Goal: Answer question/provide support: Answer question/provide support

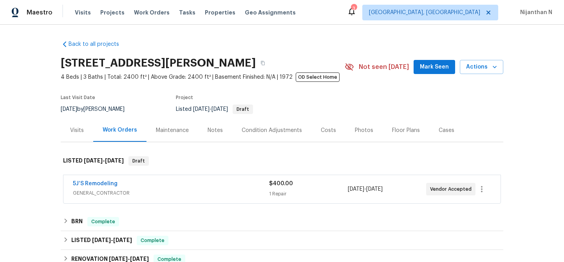
click at [182, 132] on div "Maintenance" at bounding box center [172, 130] width 33 height 8
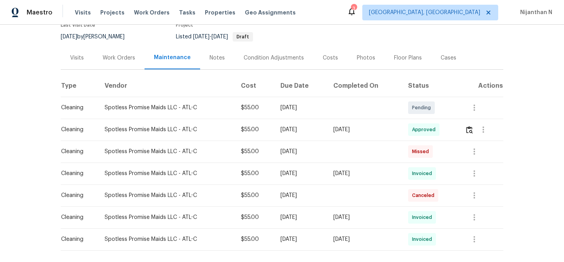
scroll to position [108, 0]
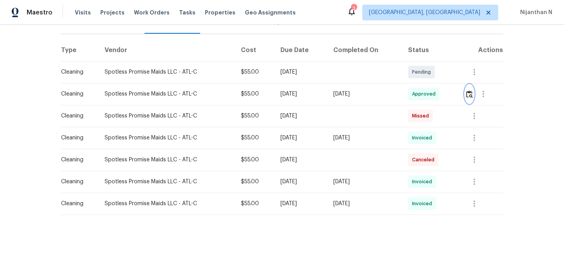
click at [472, 96] on img "button" at bounding box center [469, 93] width 7 height 7
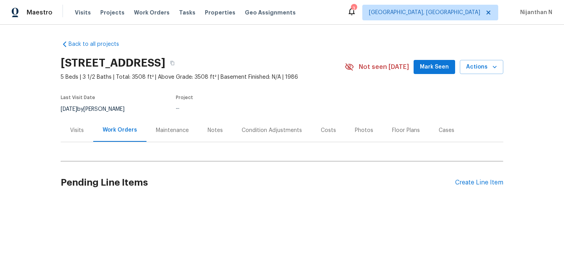
click at [165, 134] on div "Maintenance" at bounding box center [172, 130] width 52 height 23
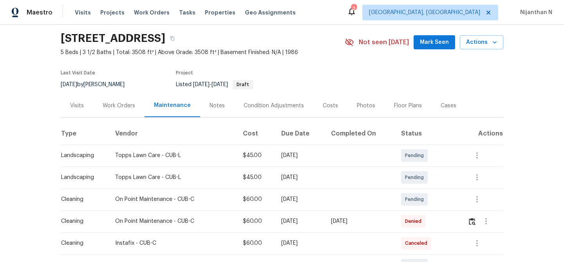
scroll to position [55, 0]
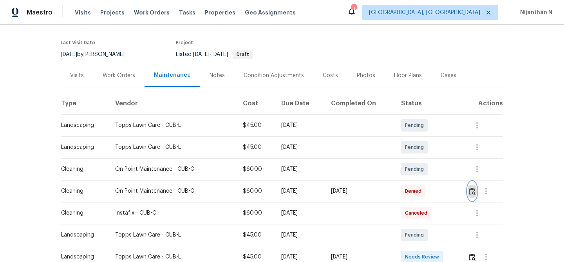
click at [475, 189] on img "button" at bounding box center [471, 190] width 7 height 7
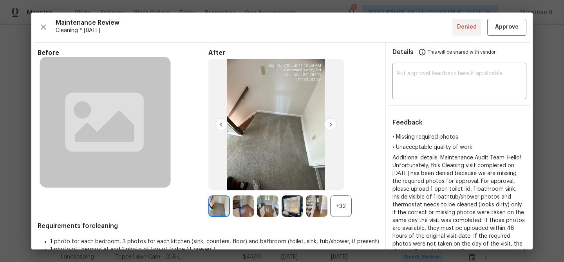
click at [349, 208] on div "+32" at bounding box center [341, 206] width 22 height 22
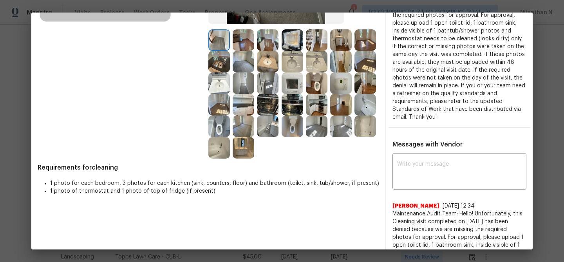
scroll to position [140, 0]
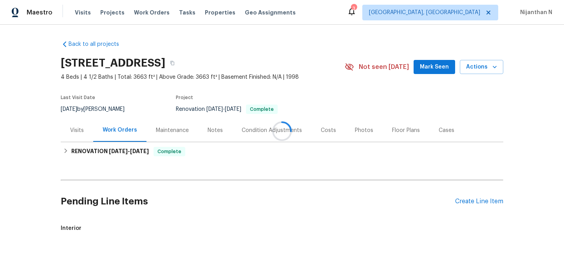
click at [161, 134] on div at bounding box center [282, 131] width 564 height 262
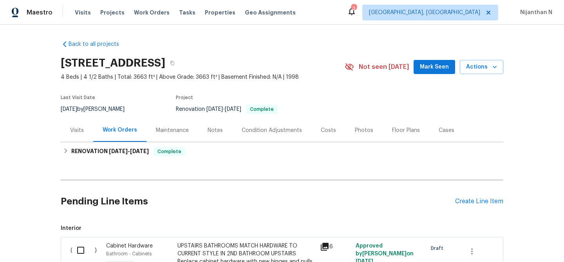
click at [161, 134] on div "Maintenance" at bounding box center [172, 130] width 33 height 8
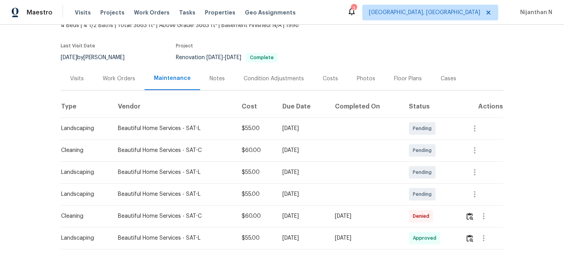
scroll to position [86, 0]
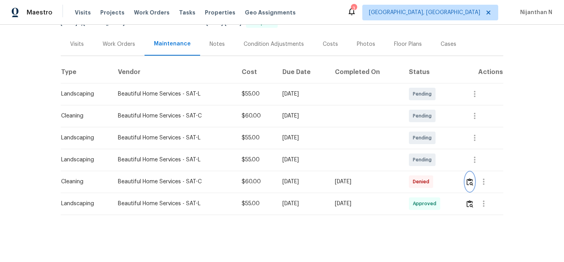
click at [470, 183] on img "button" at bounding box center [469, 181] width 7 height 7
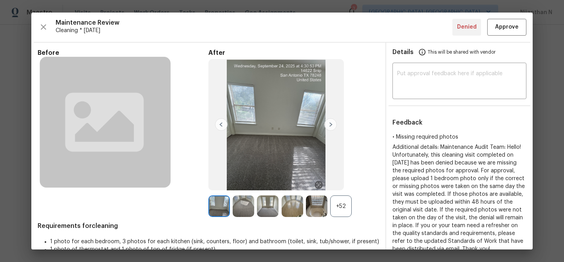
click at [335, 212] on div "+52" at bounding box center [341, 206] width 22 height 22
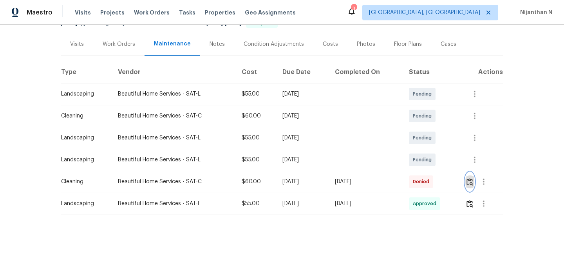
click at [472, 179] on img "button" at bounding box center [469, 181] width 7 height 7
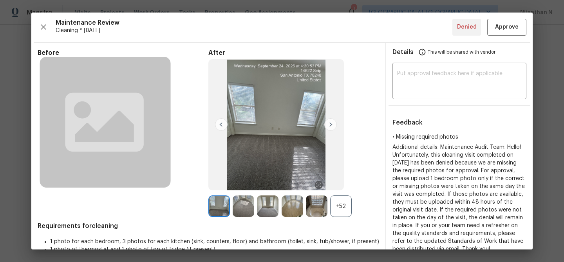
click at [348, 199] on div "+52" at bounding box center [341, 206] width 22 height 22
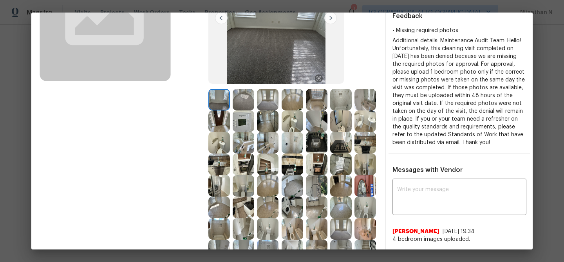
scroll to position [167, 0]
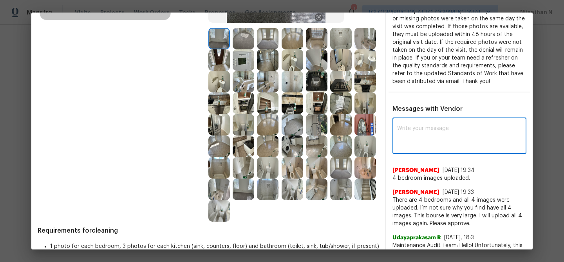
click at [433, 148] on textarea at bounding box center [459, 137] width 124 height 22
paste textarea "Maintenance Audit Team: Hello! Thank you for uploading the photo, after further…"
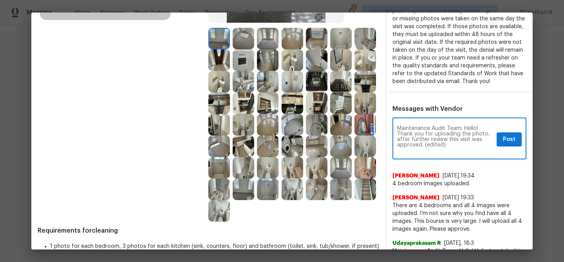
scroll to position [0, 0]
drag, startPoint x: 424, startPoint y: 152, endPoint x: 466, endPoint y: 151, distance: 41.9
click at [466, 151] on textarea "Maintenance Audit Team: Hello! Thank you for uploading the photo, after further…" at bounding box center [445, 139] width 96 height 27
type textarea "Maintenance Audit Team: Hello! Thank you for uploading the photo, after further…"
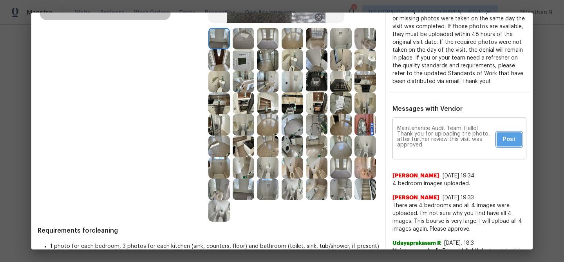
click at [515, 147] on button "Post" at bounding box center [508, 139] width 25 height 14
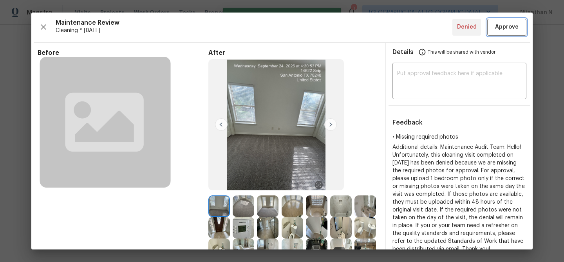
click at [507, 19] on button "Approve" at bounding box center [506, 27] width 39 height 17
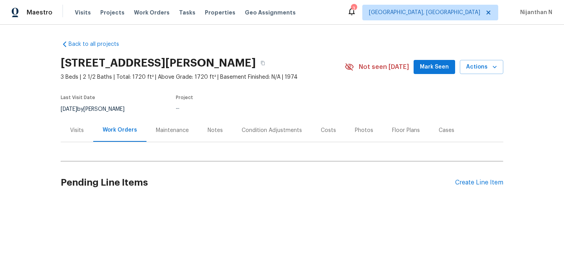
click at [179, 129] on div "Maintenance" at bounding box center [172, 130] width 33 height 8
click at [161, 126] on div "Maintenance" at bounding box center [172, 130] width 33 height 8
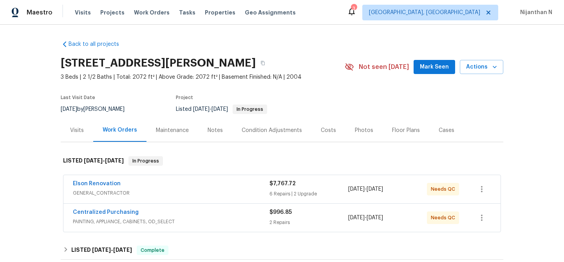
click at [165, 125] on div "Maintenance" at bounding box center [172, 130] width 52 height 23
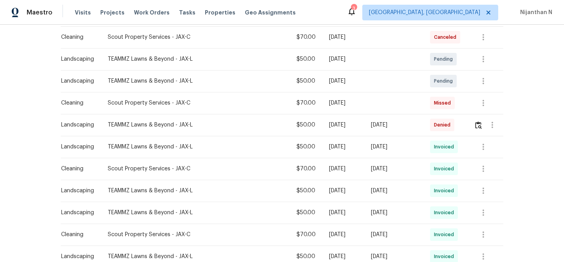
scroll to position [168, 0]
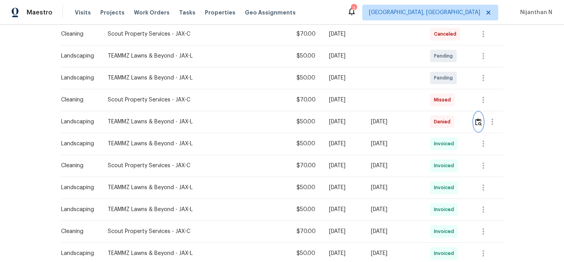
click at [476, 125] on img "button" at bounding box center [478, 121] width 7 height 7
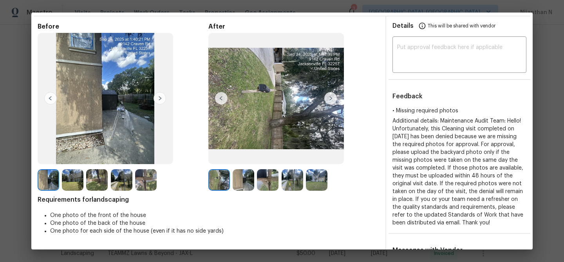
scroll to position [45, 0]
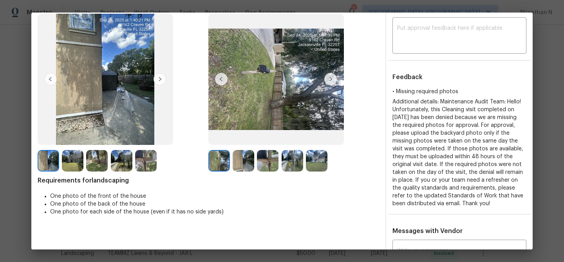
click at [312, 167] on img at bounding box center [317, 161] width 22 height 22
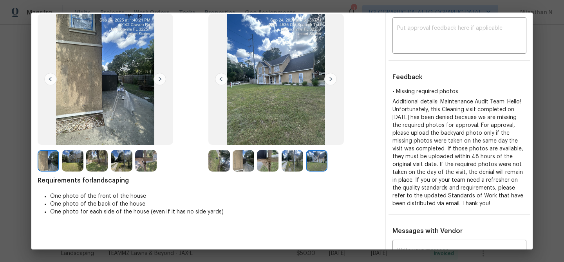
click at [264, 164] on img at bounding box center [268, 161] width 22 height 22
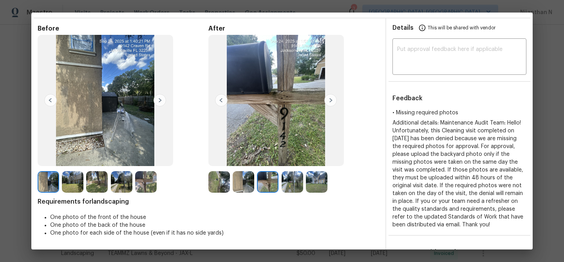
scroll to position [0, 0]
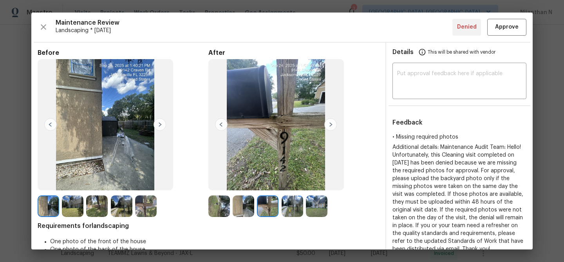
click at [97, 209] on img at bounding box center [97, 206] width 22 height 22
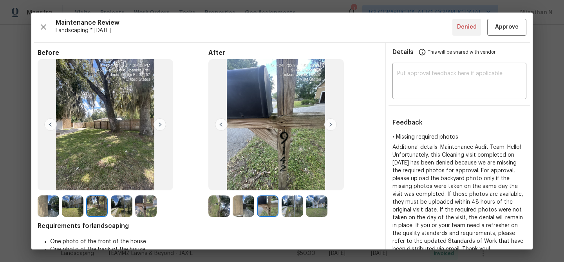
click at [215, 201] on img at bounding box center [219, 206] width 22 height 22
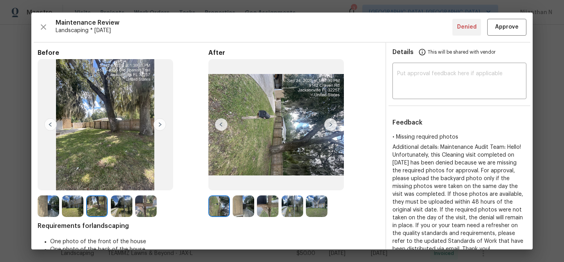
click at [101, 205] on img at bounding box center [97, 206] width 22 height 22
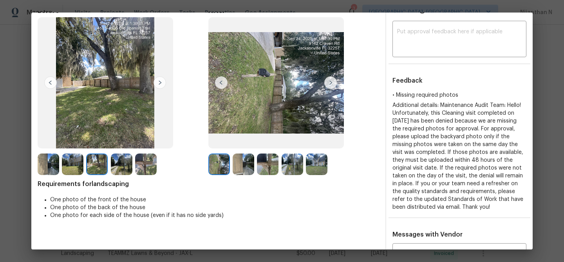
scroll to position [61, 0]
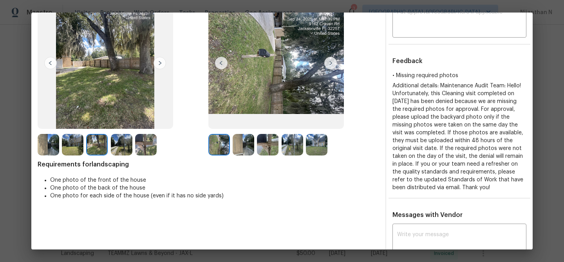
click at [310, 149] on img at bounding box center [317, 145] width 22 height 22
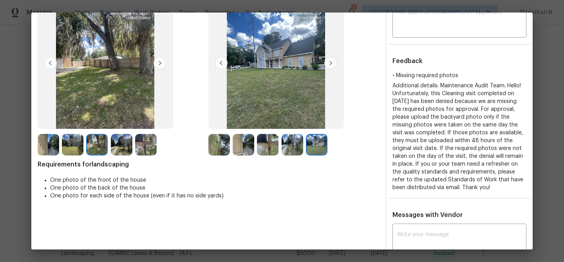
scroll to position [0, 0]
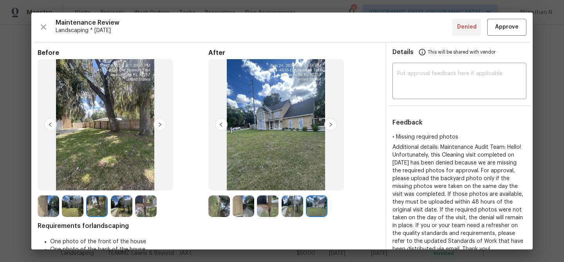
click at [249, 206] on img at bounding box center [243, 206] width 22 height 22
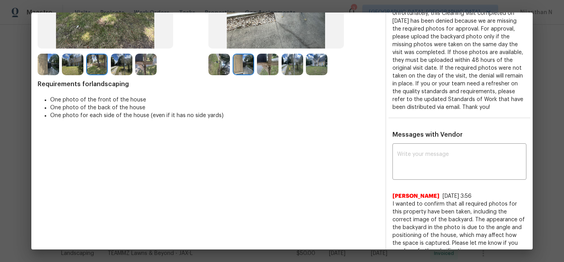
scroll to position [201, 0]
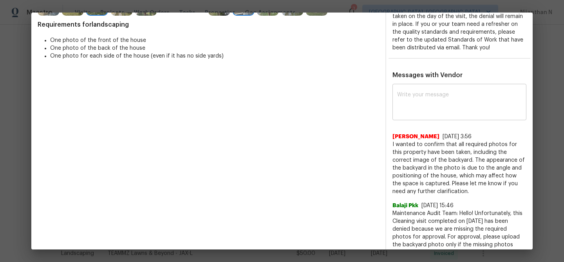
click at [427, 108] on textarea at bounding box center [459, 103] width 124 height 22
paste textarea "Maintenance Audit Team: Hello! Thank you for uploading the photo, after further…"
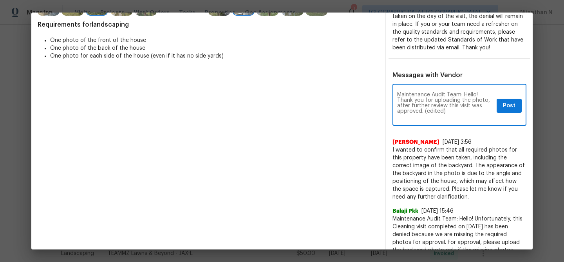
scroll to position [0, 0]
drag, startPoint x: 425, startPoint y: 110, endPoint x: 463, endPoint y: 110, distance: 38.7
click at [463, 110] on textarea "Maintenance Audit Team: Hello! Thank you for uploading the photo, after further…" at bounding box center [445, 105] width 96 height 27
type textarea "Maintenance Audit Team: Hello! Thank you for uploading the photo, after further…"
click at [515, 107] on button "Post" at bounding box center [508, 106] width 25 height 14
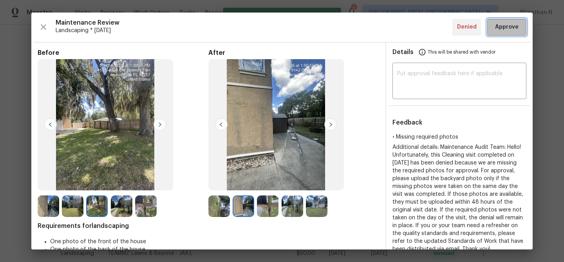
click at [511, 33] on button "Approve" at bounding box center [506, 27] width 39 height 17
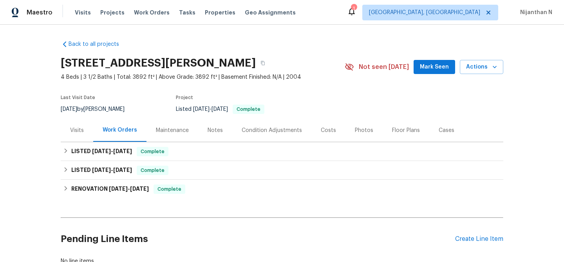
click at [182, 125] on div "Maintenance" at bounding box center [172, 130] width 52 height 23
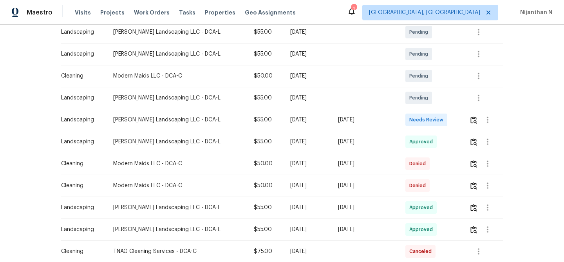
scroll to position [171, 0]
click at [470, 164] on img "button" at bounding box center [473, 162] width 7 height 7
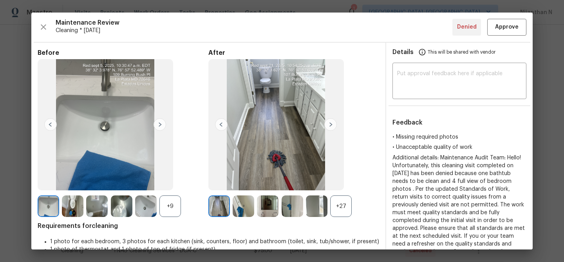
click at [345, 207] on div "+27" at bounding box center [341, 206] width 22 height 22
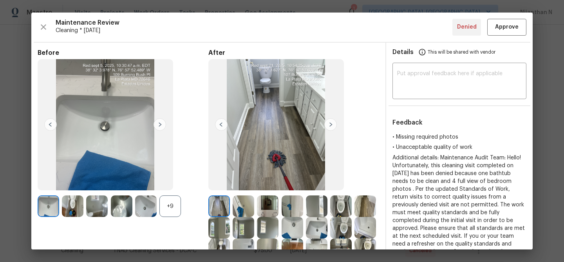
click at [176, 209] on div "+9" at bounding box center [170, 206] width 22 height 22
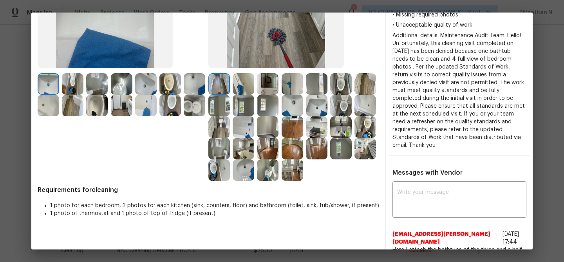
scroll to position [123, 0]
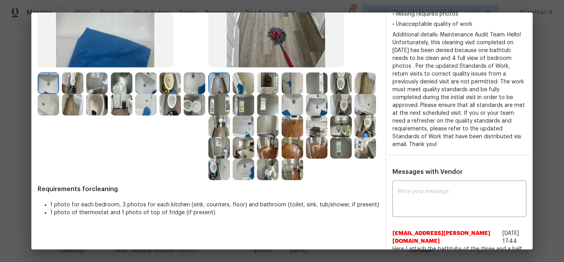
click at [254, 106] on img at bounding box center [243, 105] width 22 height 22
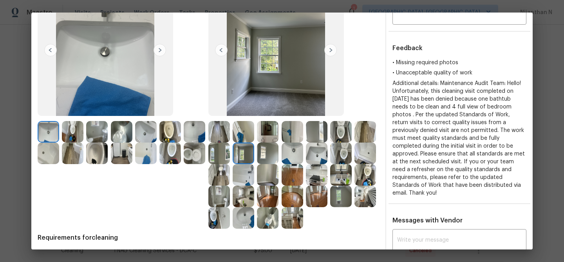
scroll to position [29, 0]
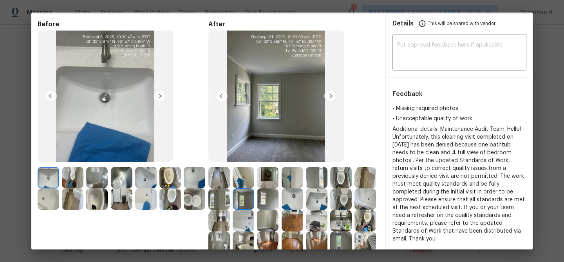
click at [278, 199] on img at bounding box center [268, 199] width 22 height 22
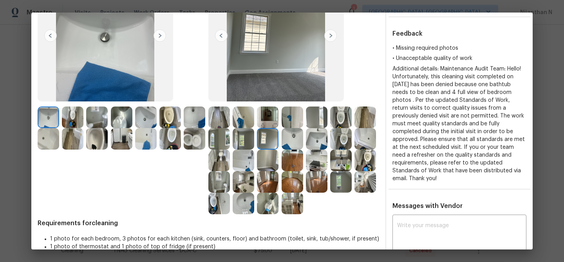
scroll to position [96, 0]
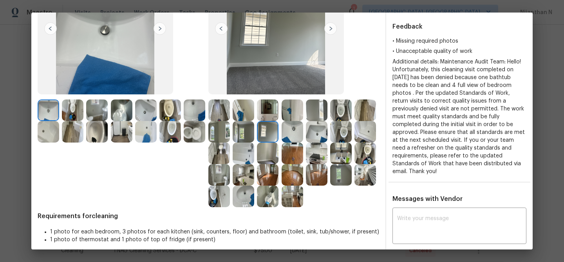
click at [278, 153] on img at bounding box center [268, 153] width 22 height 22
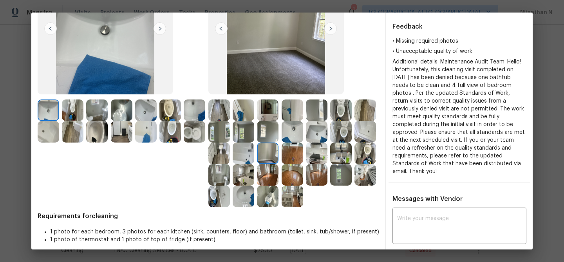
click at [254, 133] on img at bounding box center [243, 132] width 22 height 22
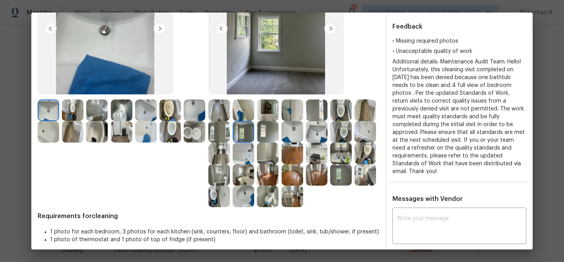
click at [278, 133] on img at bounding box center [268, 132] width 22 height 22
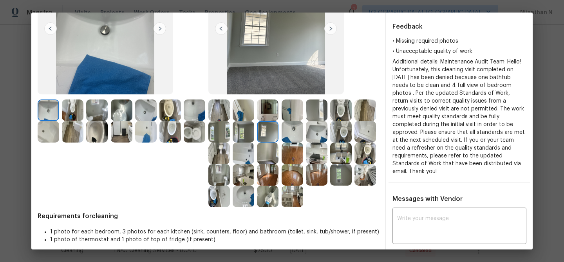
click at [278, 157] on img at bounding box center [268, 153] width 22 height 22
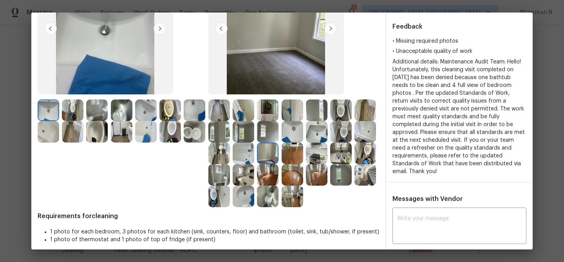
scroll to position [102, 0]
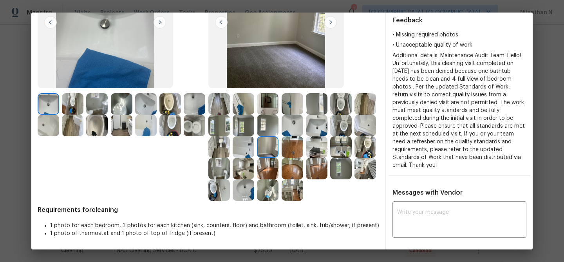
click at [330, 179] on img at bounding box center [341, 169] width 22 height 22
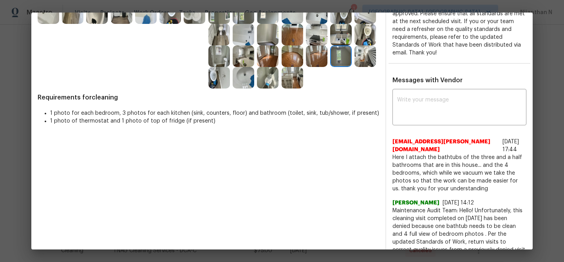
scroll to position [184, 0]
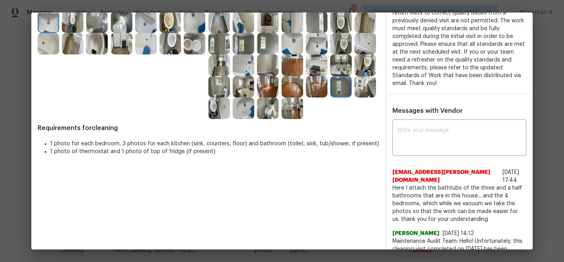
click at [417, 144] on div "x ​" at bounding box center [459, 138] width 134 height 34
paste textarea "Maintenance Audit Team: Hello! Thank you for uploading the photo, after further…"
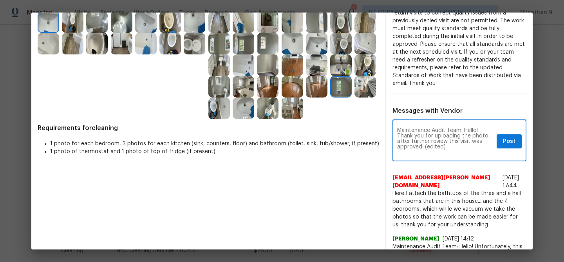
scroll to position [0, 0]
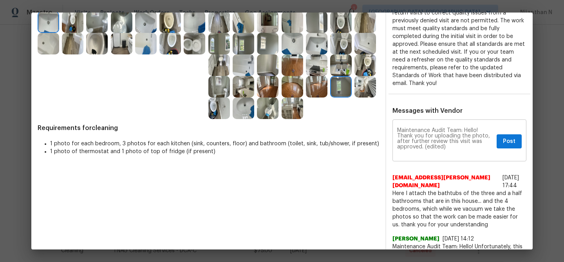
drag, startPoint x: 392, startPoint y: 138, endPoint x: 428, endPoint y: 138, distance: 36.4
click at [428, 138] on div "Maintenance Audit Team: Hello! Thank you for uploading the photo, after further…" at bounding box center [459, 141] width 134 height 40
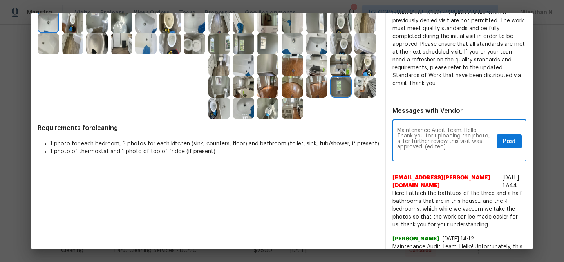
drag, startPoint x: 392, startPoint y: 137, endPoint x: 420, endPoint y: 137, distance: 27.8
click at [420, 137] on textarea "Maintenance Audit Team: Hello! Thank you for uploading the photo, after further…" at bounding box center [445, 141] width 96 height 27
type textarea "Maintenance Audit Team: Hello! Thank you for uploading the photo, after further…"
click at [516, 136] on button "Post" at bounding box center [508, 141] width 25 height 14
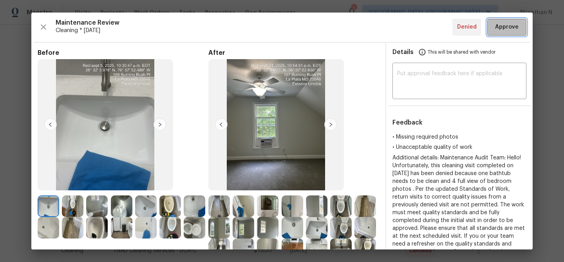
click at [505, 25] on span "Approve" at bounding box center [506, 27] width 23 height 10
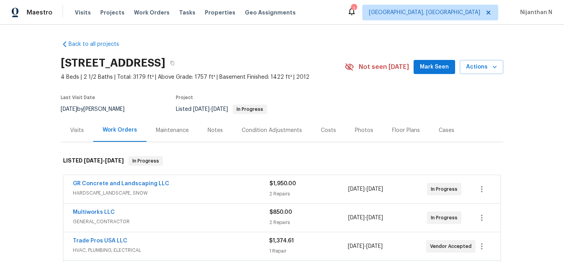
click at [172, 131] on div "Maintenance" at bounding box center [172, 130] width 52 height 23
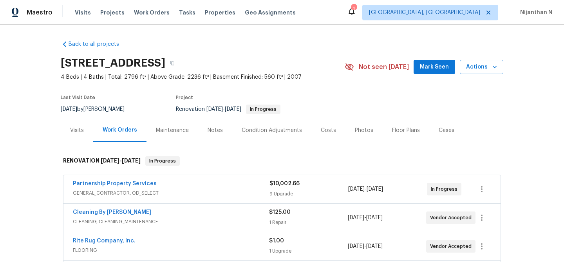
click at [160, 133] on div "Maintenance" at bounding box center [172, 130] width 33 height 8
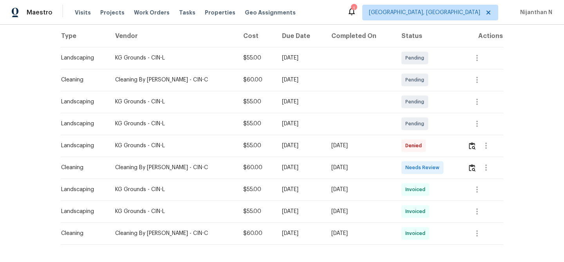
scroll to position [111, 0]
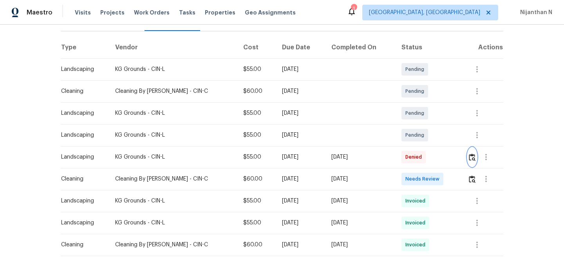
click at [472, 157] on img "button" at bounding box center [471, 156] width 7 height 7
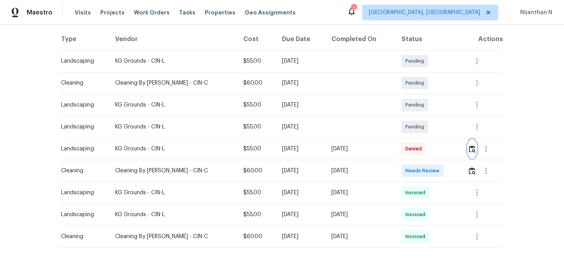
scroll to position [121, 0]
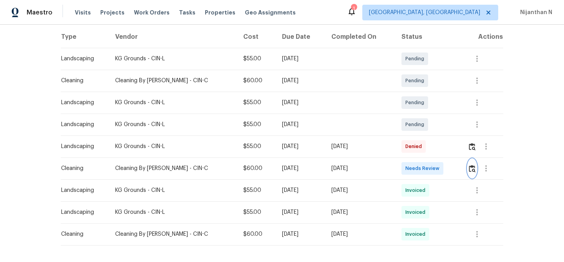
click at [472, 169] on img "button" at bounding box center [471, 168] width 7 height 7
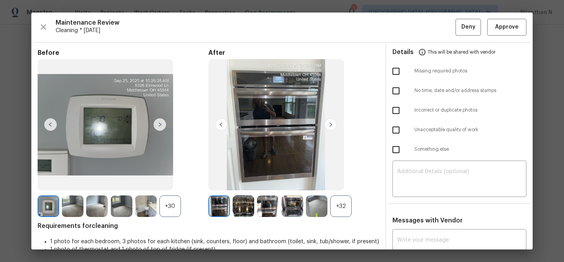
click at [337, 205] on div "+32" at bounding box center [341, 206] width 22 height 22
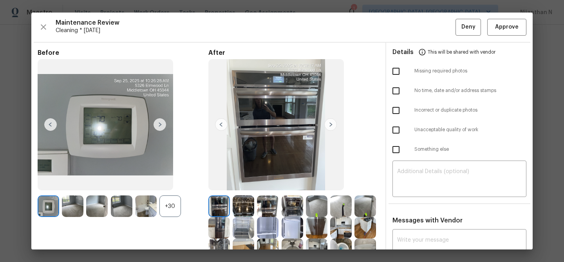
click at [166, 198] on div "+30" at bounding box center [170, 206] width 22 height 22
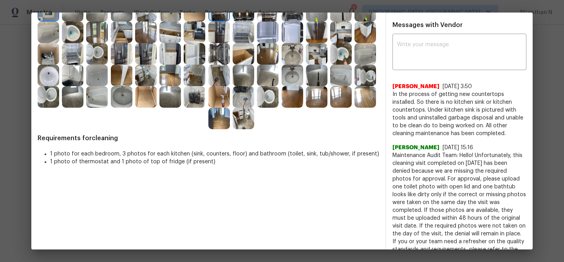
scroll to position [158, 0]
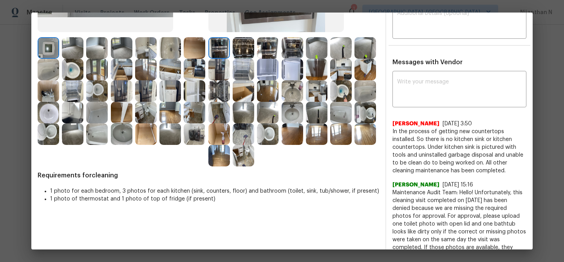
click at [437, 110] on div "x ​ Carrie Arnold 9/27/25, 3:50 In the process of getting new countertops insta…" at bounding box center [459, 189] width 134 height 233
click at [437, 100] on textarea at bounding box center [459, 90] width 124 height 22
paste textarea "Maintenance Audit Team: Hello! Thank you for the feedback after further review …"
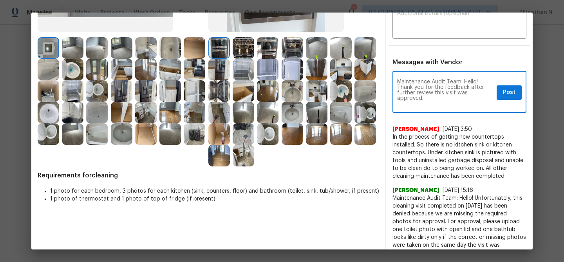
scroll to position [0, 0]
type textarea "Maintenance Audit Team: Hello! Thank you for the feedback after further review …"
click at [505, 94] on span "Post" at bounding box center [508, 93] width 13 height 10
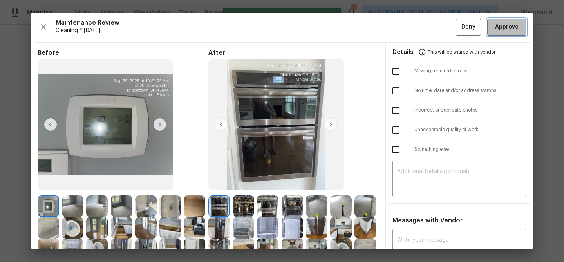
click at [504, 34] on button "Approve" at bounding box center [506, 27] width 39 height 17
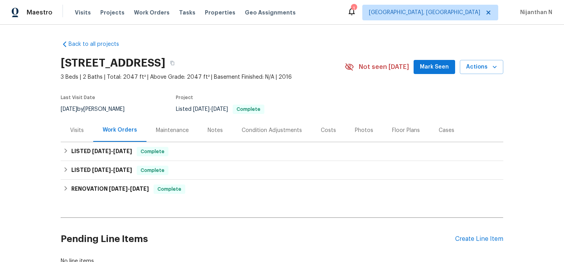
click at [171, 127] on div "Maintenance" at bounding box center [172, 130] width 33 height 8
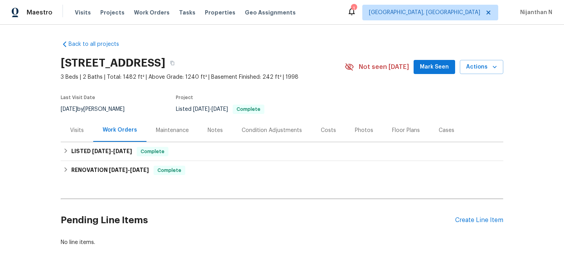
click at [166, 128] on div "Maintenance" at bounding box center [172, 130] width 33 height 8
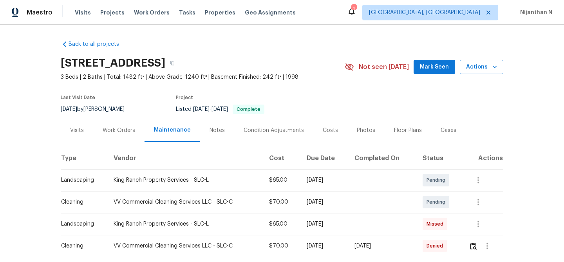
scroll to position [42, 0]
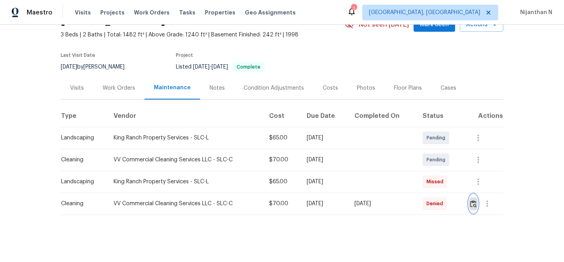
click at [474, 202] on img "button" at bounding box center [473, 203] width 7 height 7
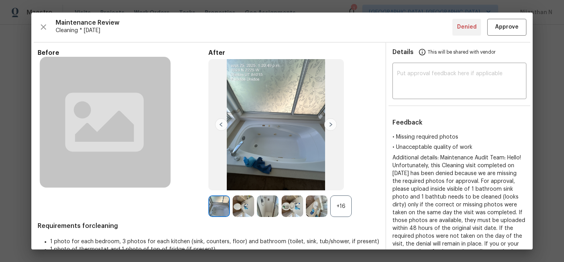
click at [342, 200] on div "+16" at bounding box center [341, 206] width 22 height 22
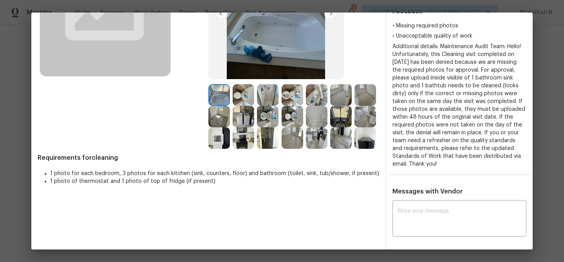
scroll to position [139, 0]
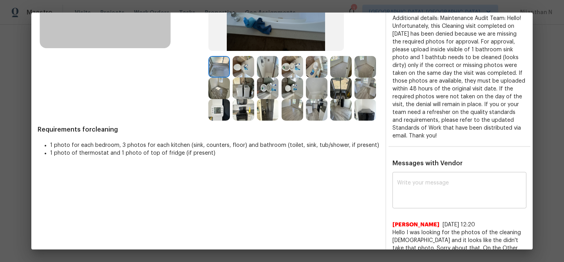
click at [434, 198] on textarea at bounding box center [459, 191] width 124 height 22
paste textarea "Maintenance Audit Team: Hello! Thank you for the feedback after further review …"
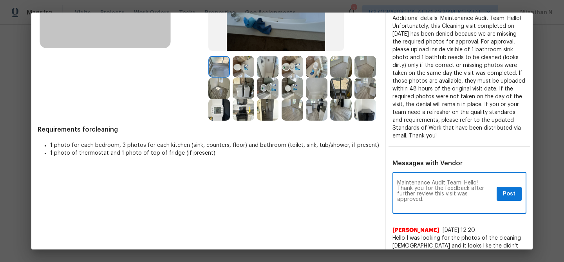
scroll to position [0, 0]
type textarea "Maintenance Audit Team: Hello! Thank you for the feedback after further review …"
click at [498, 198] on button "Post" at bounding box center [508, 194] width 25 height 14
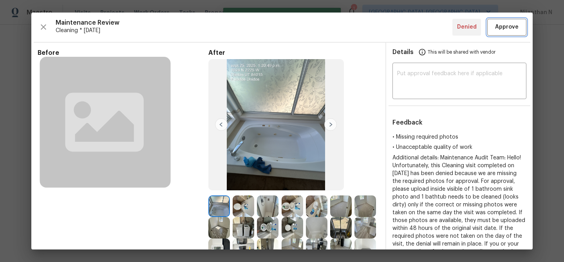
click at [499, 35] on button "Approve" at bounding box center [506, 27] width 39 height 17
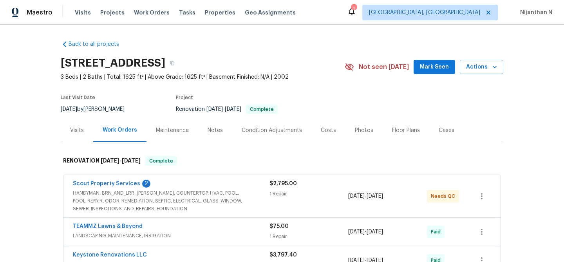
click at [179, 121] on div "Maintenance" at bounding box center [172, 130] width 52 height 23
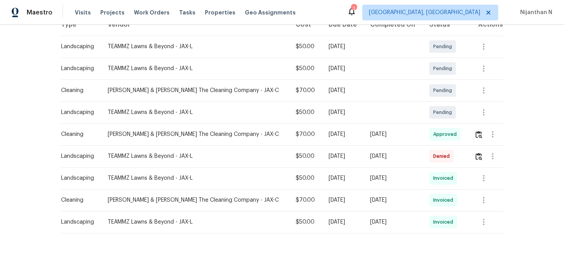
scroll to position [135, 0]
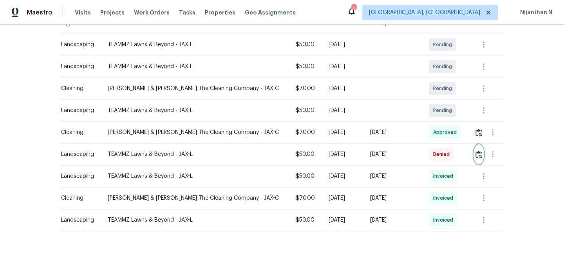
click at [475, 157] on img "button" at bounding box center [478, 154] width 7 height 7
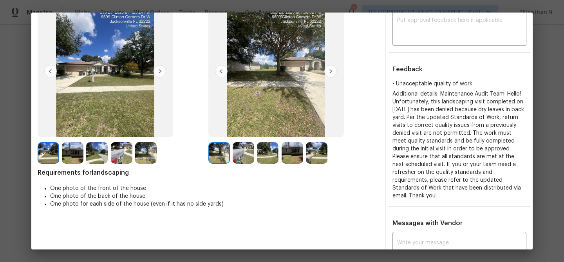
scroll to position [52, 0]
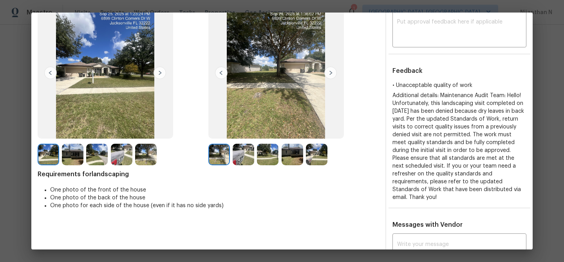
click at [292, 153] on img at bounding box center [292, 155] width 22 height 22
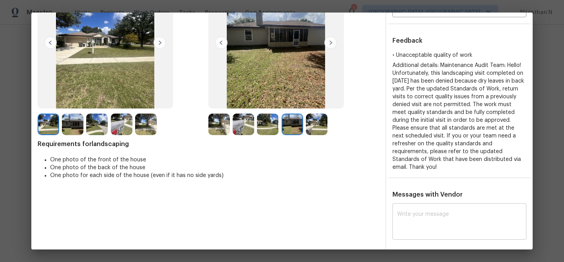
click at [425, 205] on div "x ​" at bounding box center [459, 222] width 134 height 34
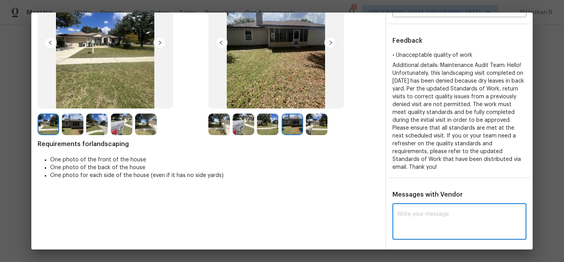
click at [425, 205] on div "x ​" at bounding box center [459, 222] width 134 height 34
paste textarea "Maintenance Audit Team: Hello! Thank you for the feedback after further review …"
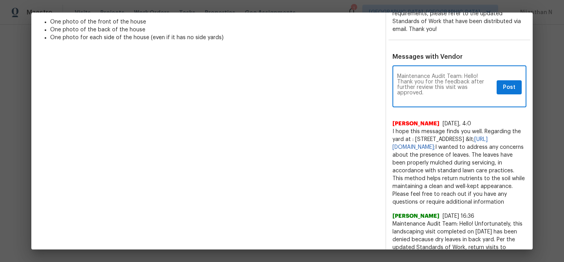
scroll to position [0, 0]
type textarea "Maintenance Audit Team: Hello! Thank you for the feedback after further review …"
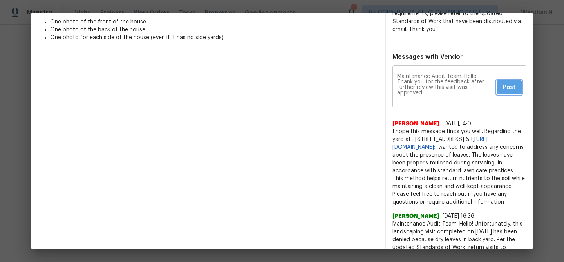
click at [510, 83] on span "Post" at bounding box center [508, 88] width 13 height 10
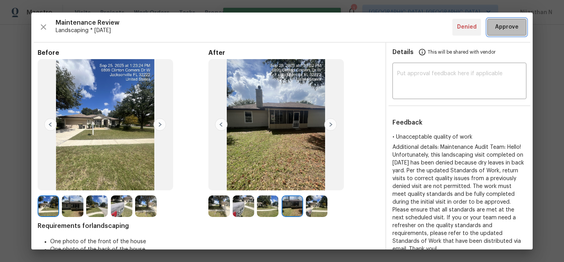
click at [497, 29] on span "Approve" at bounding box center [506, 27] width 23 height 10
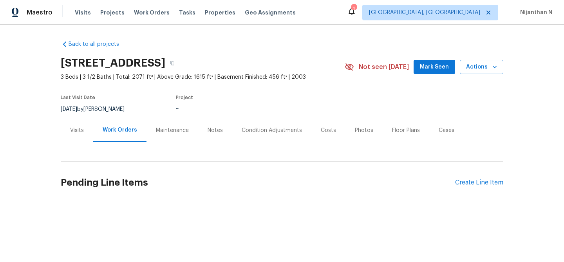
click at [165, 127] on div "Maintenance" at bounding box center [172, 130] width 33 height 8
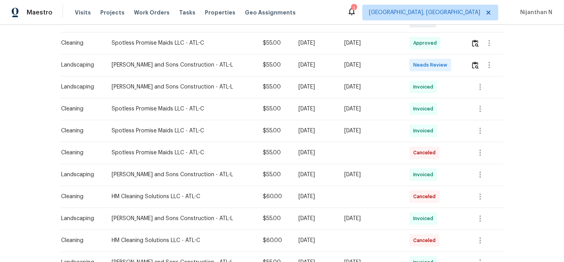
scroll to position [64, 0]
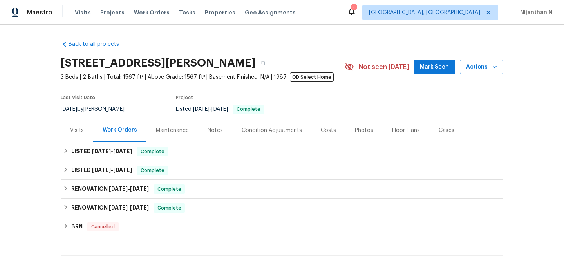
click at [172, 134] on div "Maintenance" at bounding box center [172, 130] width 33 height 8
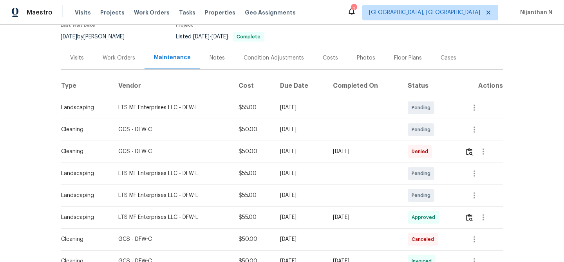
scroll to position [74, 0]
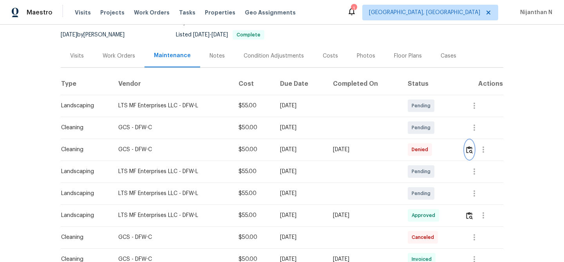
click at [470, 152] on img "button" at bounding box center [469, 149] width 7 height 7
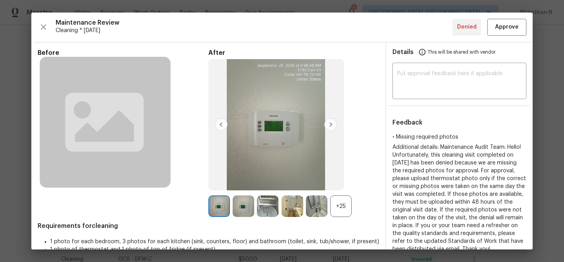
click at [331, 215] on div "+25" at bounding box center [341, 206] width 22 height 22
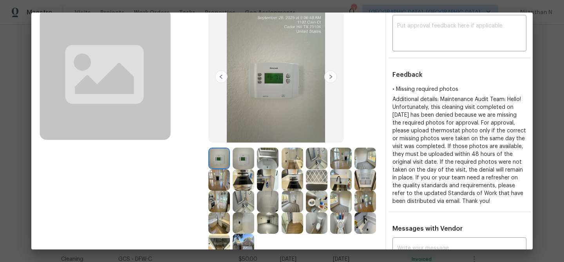
scroll to position [166, 0]
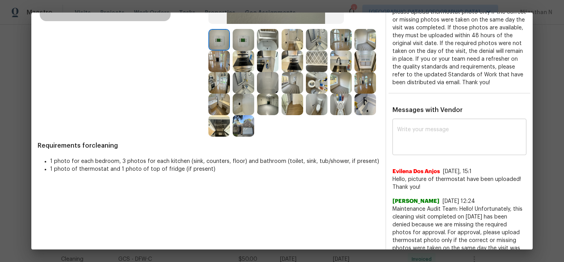
click at [428, 149] on textarea at bounding box center [459, 138] width 124 height 22
paste textarea "Maintenance Audit Team: Hello! Thank you for uploading the photo, after further…"
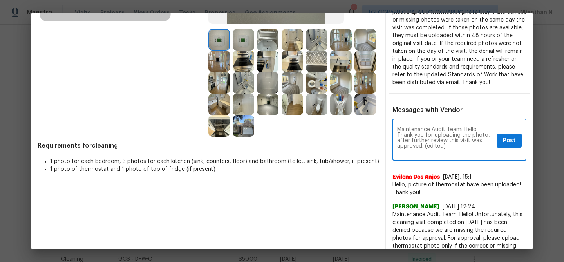
scroll to position [0, 0]
drag, startPoint x: 424, startPoint y: 154, endPoint x: 452, endPoint y: 153, distance: 27.8
click at [452, 153] on textarea "Maintenance Audit Team: Hello! Thank you for uploading the photo, after further…" at bounding box center [445, 140] width 96 height 27
type textarea "Maintenance Audit Team: Hello! Thank you for uploading the photo, after further…"
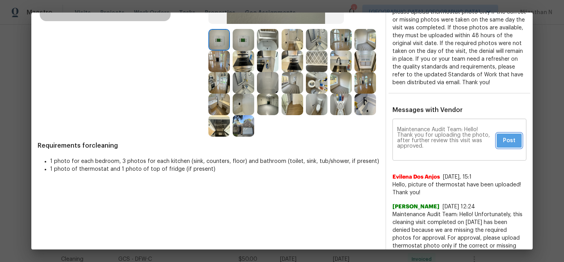
click at [502, 146] on span "Post" at bounding box center [508, 141] width 13 height 10
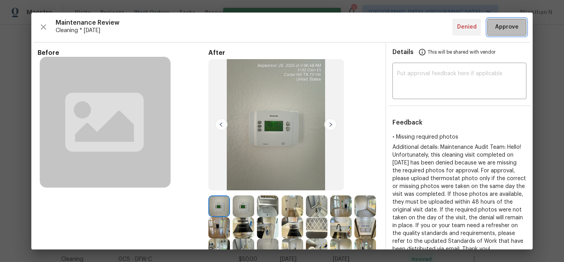
click at [502, 34] on button "Approve" at bounding box center [506, 27] width 39 height 17
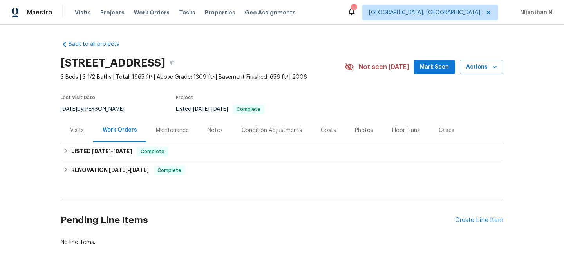
click at [175, 131] on div "Maintenance" at bounding box center [172, 130] width 33 height 8
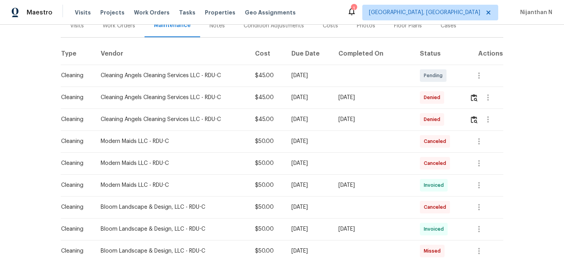
scroll to position [119, 0]
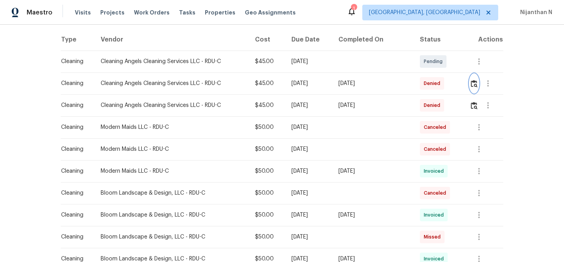
click at [474, 85] on img "button" at bounding box center [473, 83] width 7 height 7
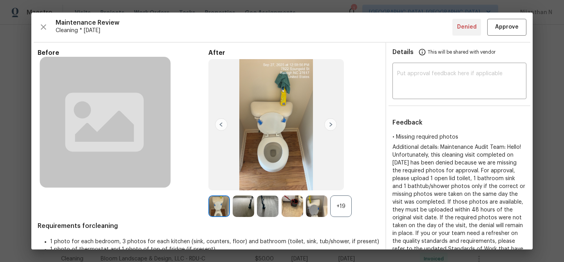
click at [339, 210] on div "+19" at bounding box center [341, 206] width 22 height 22
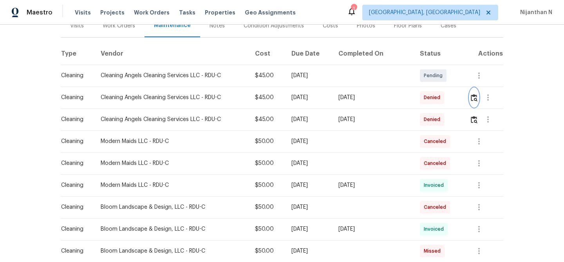
scroll to position [113, 0]
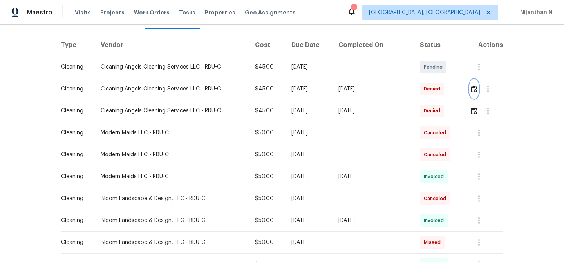
click at [472, 88] on img "button" at bounding box center [473, 88] width 7 height 7
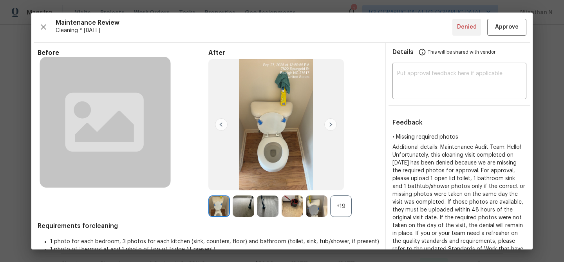
click at [344, 207] on div "+19" at bounding box center [341, 206] width 22 height 22
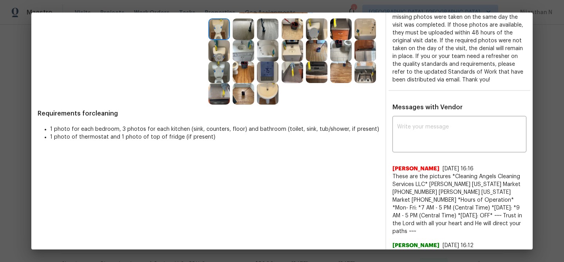
scroll to position [173, 0]
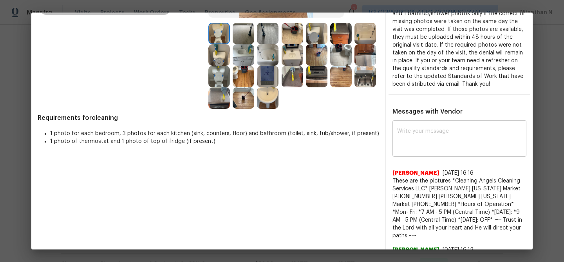
click at [439, 148] on textarea at bounding box center [459, 139] width 124 height 22
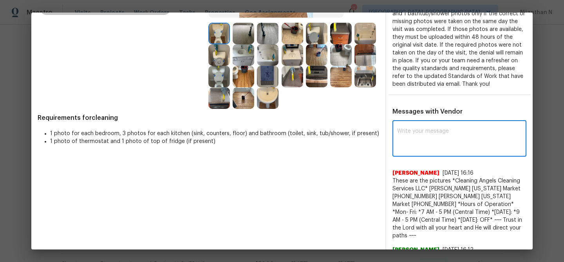
paste textarea "Maintenance Audit Team: Hello! Thank you for uploading the photo, after further…"
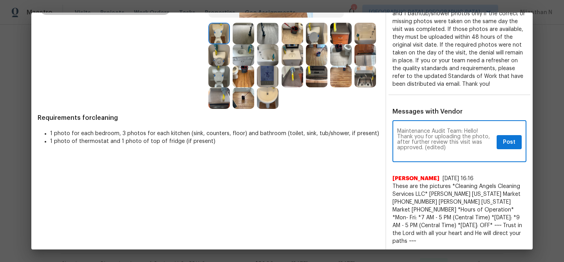
scroll to position [0, 0]
drag, startPoint x: 425, startPoint y: 149, endPoint x: 453, endPoint y: 149, distance: 27.8
click at [453, 149] on textarea "Maintenance Audit Team: Hello! Thank you for uploading the photo, after further…" at bounding box center [445, 141] width 96 height 27
type textarea "Maintenance Audit Team: Hello! Thank you for uploading the photo, after further…"
click at [508, 141] on span "Post" at bounding box center [508, 142] width 13 height 10
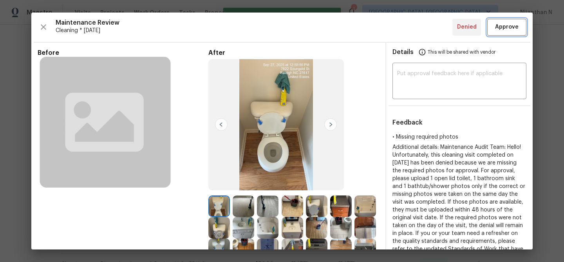
click at [498, 32] on button "Approve" at bounding box center [506, 27] width 39 height 17
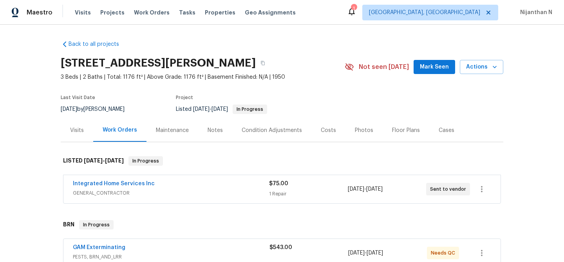
click at [169, 130] on div "Maintenance" at bounding box center [172, 130] width 33 height 8
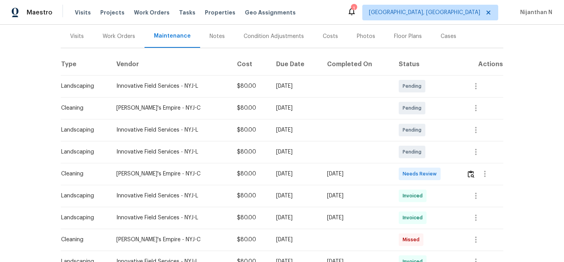
scroll to position [97, 0]
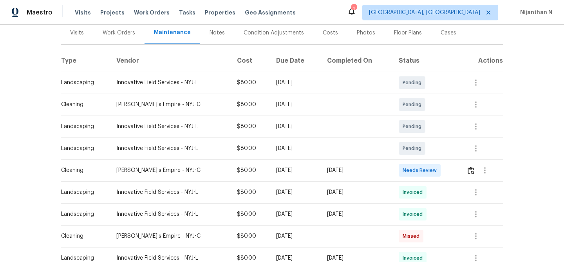
click at [479, 179] on div at bounding box center [484, 170] width 19 height 19
click at [474, 175] on button "button" at bounding box center [470, 170] width 9 height 19
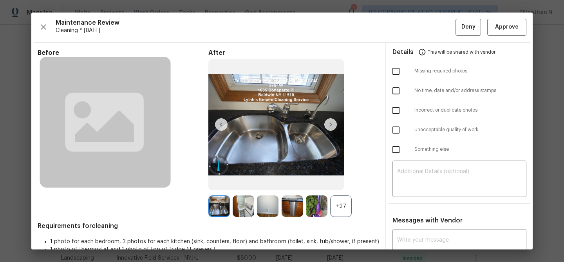
click at [335, 207] on div "+27" at bounding box center [341, 206] width 22 height 22
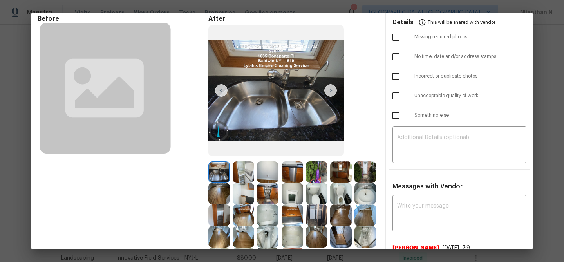
scroll to position [0, 0]
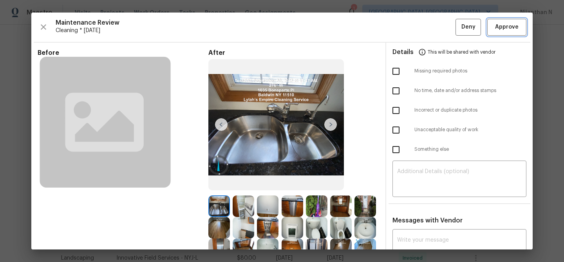
click at [506, 33] on button "Approve" at bounding box center [506, 27] width 39 height 17
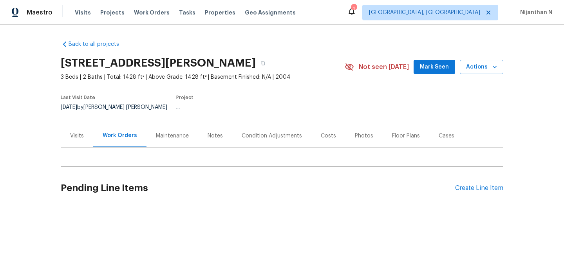
click at [177, 132] on div "Maintenance" at bounding box center [172, 136] width 33 height 8
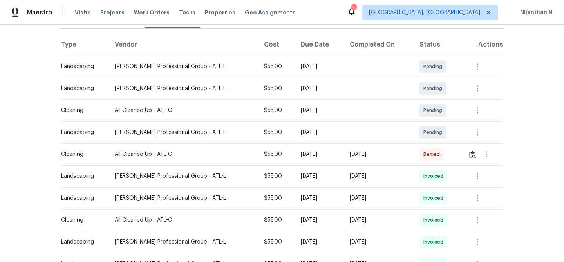
scroll to position [131, 0]
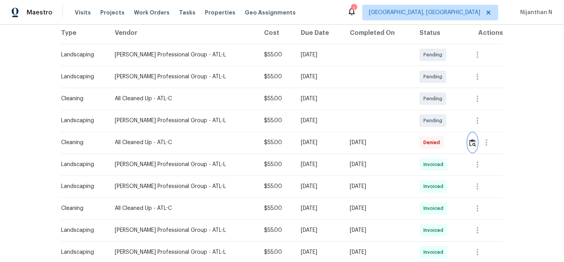
click at [474, 139] on img "button" at bounding box center [472, 142] width 7 height 7
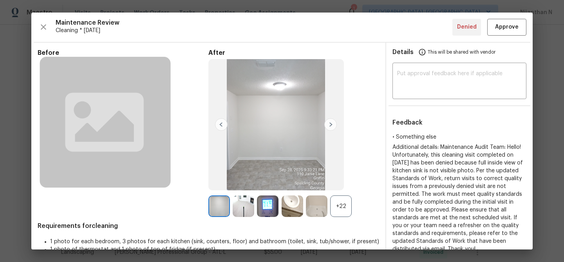
click at [340, 214] on div "+22" at bounding box center [341, 206] width 22 height 22
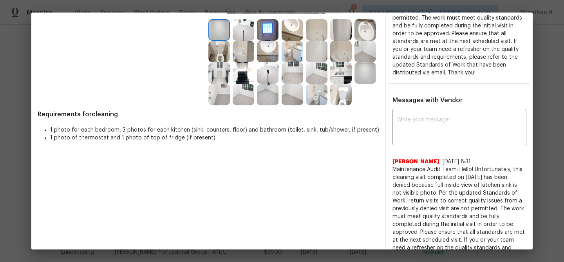
scroll to position [216, 0]
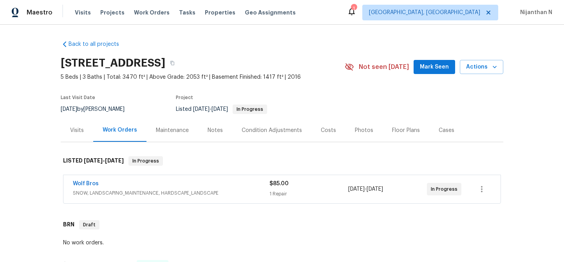
click at [165, 132] on div "Maintenance" at bounding box center [172, 130] width 33 height 8
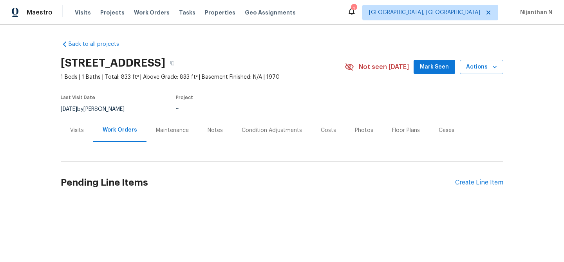
click at [176, 128] on div "Maintenance" at bounding box center [172, 130] width 33 height 8
click at [187, 126] on div "Maintenance" at bounding box center [172, 130] width 52 height 23
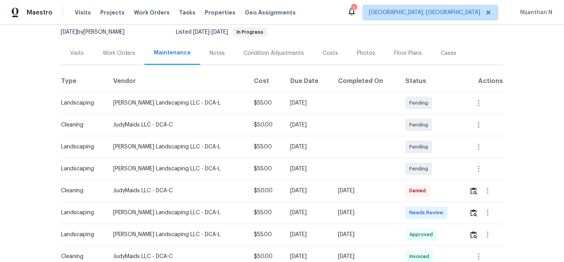
scroll to position [93, 0]
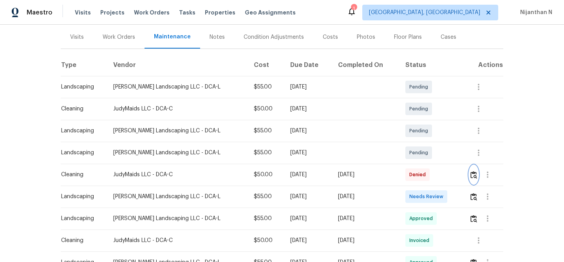
click at [472, 172] on img "button" at bounding box center [473, 174] width 7 height 7
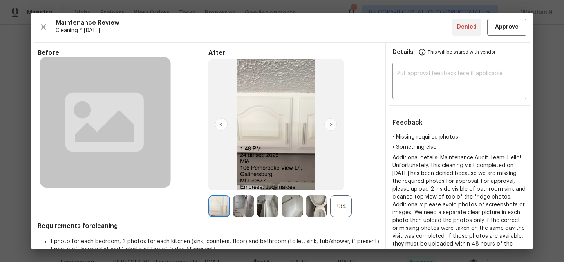
click at [343, 214] on div "+34" at bounding box center [341, 206] width 22 height 22
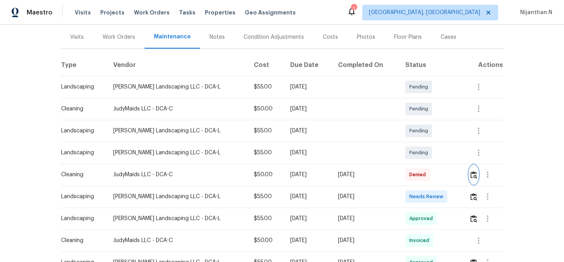
scroll to position [0, 0]
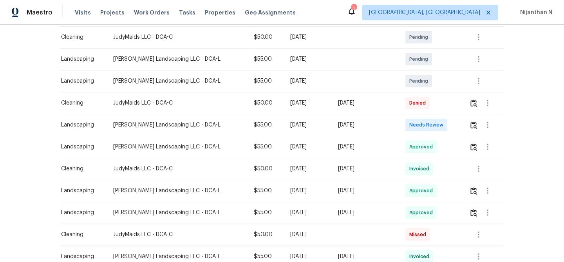
scroll to position [171, 0]
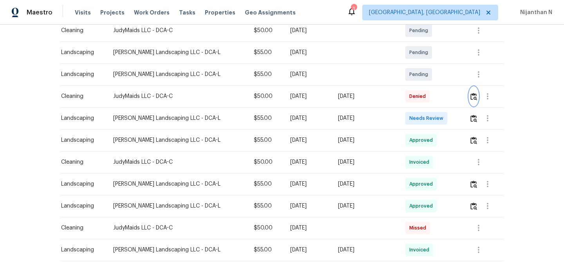
click at [472, 105] on button "button" at bounding box center [473, 96] width 9 height 19
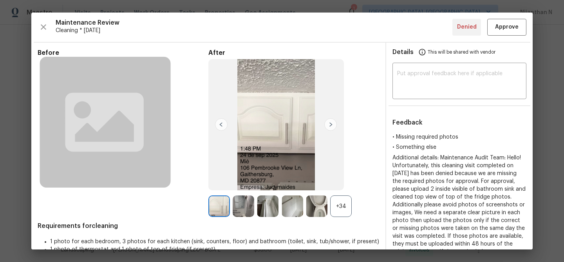
click at [335, 198] on div "+34" at bounding box center [341, 206] width 22 height 22
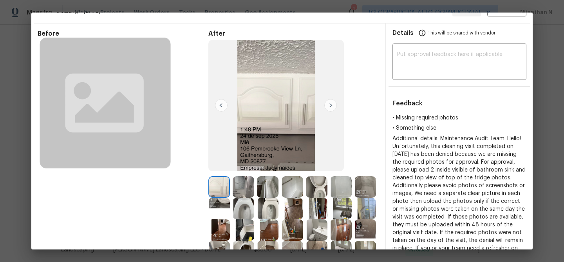
scroll to position [0, 0]
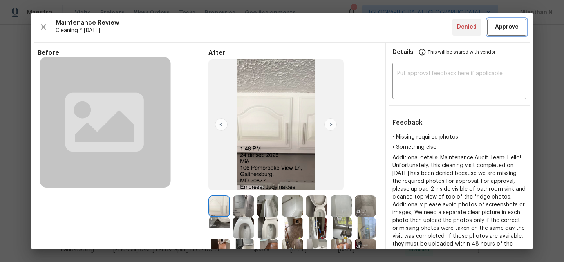
click at [506, 32] on span "Approve" at bounding box center [506, 27] width 23 height 10
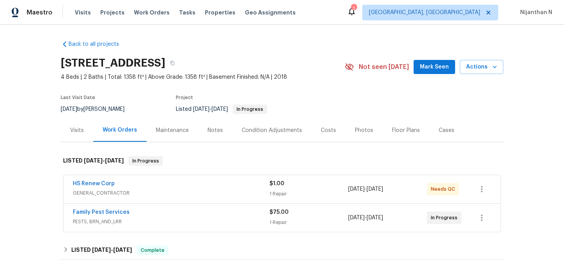
click at [168, 126] on div "Maintenance" at bounding box center [172, 130] width 52 height 23
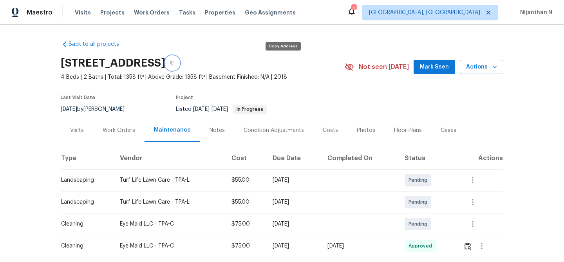
click at [179, 64] on button "button" at bounding box center [172, 63] width 14 height 14
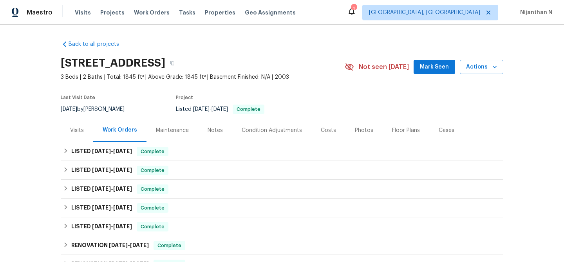
click at [169, 131] on div "Maintenance" at bounding box center [172, 130] width 33 height 8
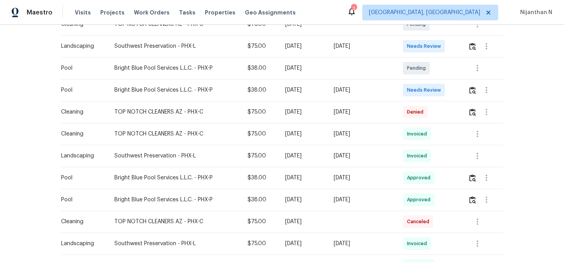
scroll to position [177, 0]
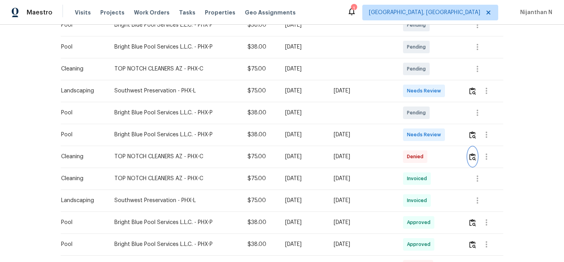
click at [470, 154] on button "button" at bounding box center [472, 156] width 9 height 19
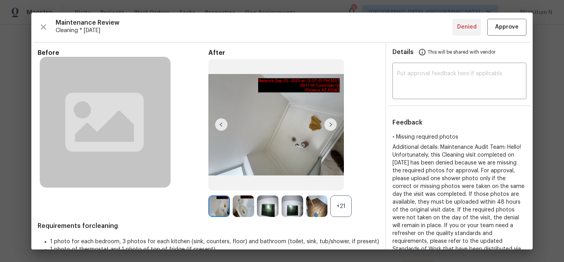
click at [335, 206] on div "+21" at bounding box center [341, 206] width 22 height 22
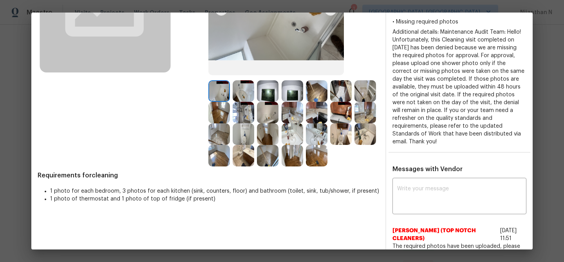
scroll to position [146, 0]
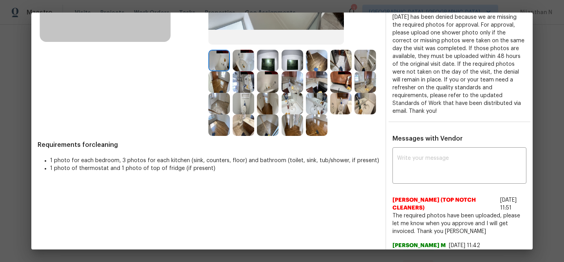
click at [306, 114] on div at bounding box center [318, 125] width 24 height 22
click at [312, 123] on img at bounding box center [317, 125] width 22 height 22
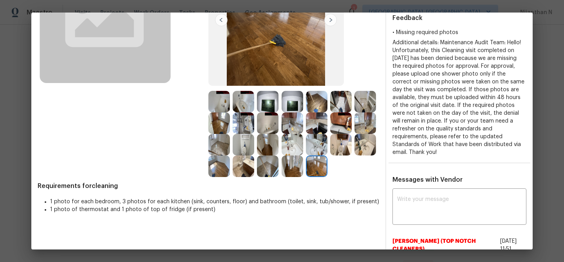
scroll to position [43, 0]
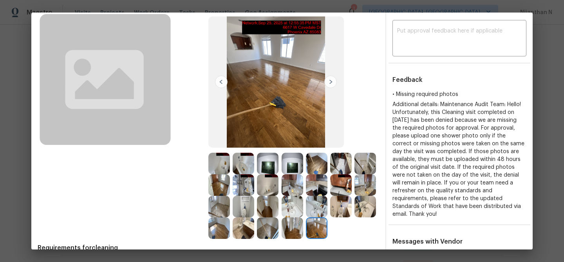
click at [317, 224] on img at bounding box center [317, 228] width 22 height 22
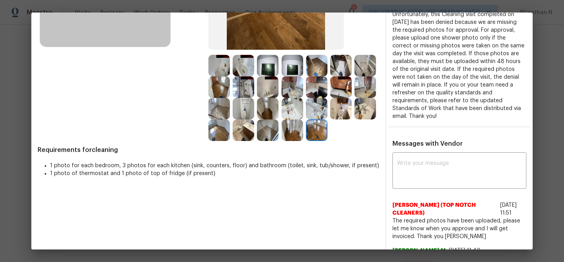
scroll to position [158, 0]
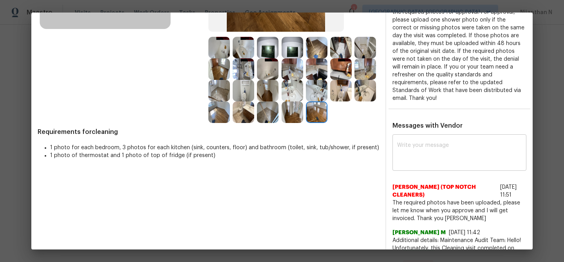
click at [439, 156] on textarea at bounding box center [459, 153] width 124 height 22
paste textarea "Maintenance Audit Team: Hello! Thank you for uploading the photo, after further…"
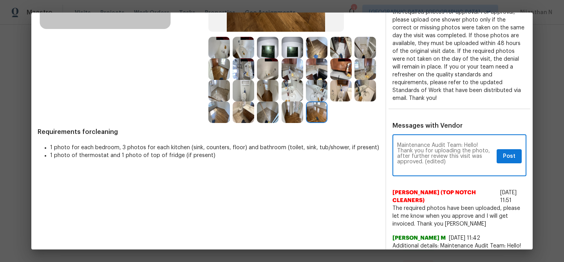
scroll to position [0, 0]
drag, startPoint x: 425, startPoint y: 162, endPoint x: 448, endPoint y: 162, distance: 23.1
click at [448, 162] on textarea "Maintenance Audit Team: Hello! Thank you for uploading the photo, after further…" at bounding box center [445, 155] width 96 height 27
type textarea "Maintenance Audit Team: Hello! Thank you for uploading the photo, after further…"
click at [520, 160] on button "Post" at bounding box center [508, 156] width 25 height 14
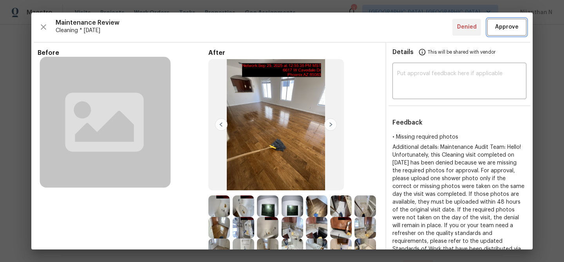
click at [504, 29] on span "Approve" at bounding box center [506, 27] width 23 height 10
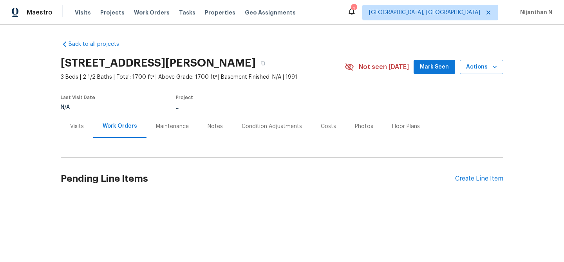
click at [156, 129] on div "Maintenance" at bounding box center [172, 126] width 33 height 8
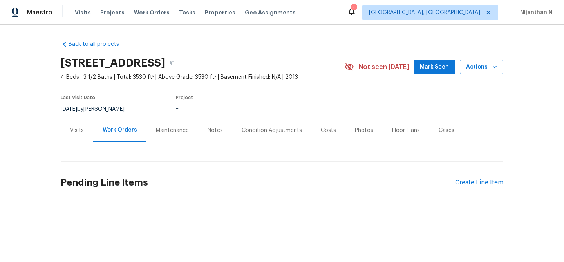
click at [162, 135] on div "Maintenance" at bounding box center [172, 130] width 52 height 23
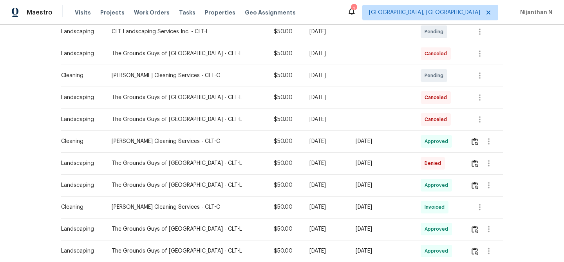
scroll to position [232, 0]
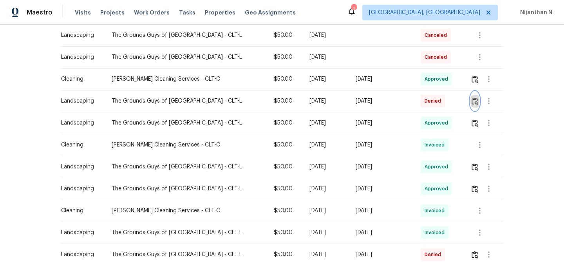
click at [474, 103] on img "button" at bounding box center [474, 100] width 7 height 7
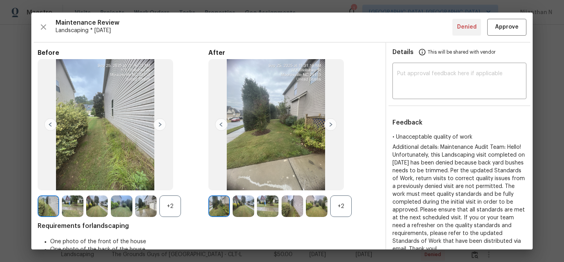
click at [339, 205] on div "+2" at bounding box center [341, 206] width 22 height 22
click at [172, 207] on div "+2" at bounding box center [170, 206] width 22 height 22
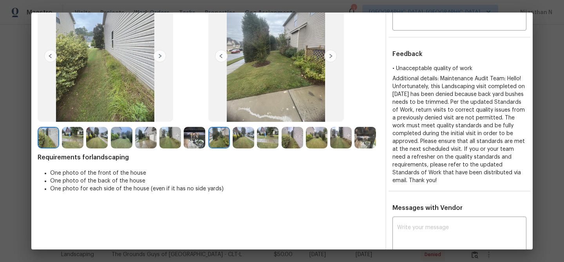
scroll to position [66, 0]
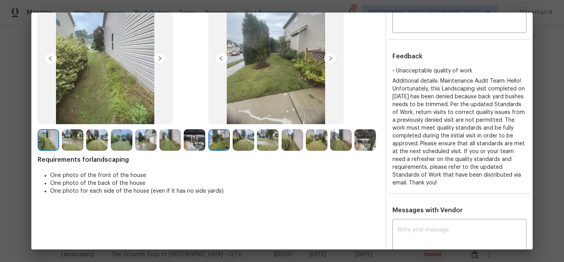
click at [314, 138] on img at bounding box center [317, 140] width 22 height 22
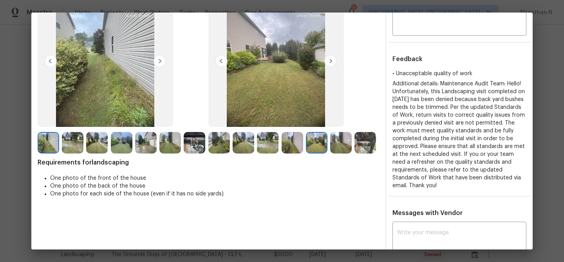
scroll to position [53, 0]
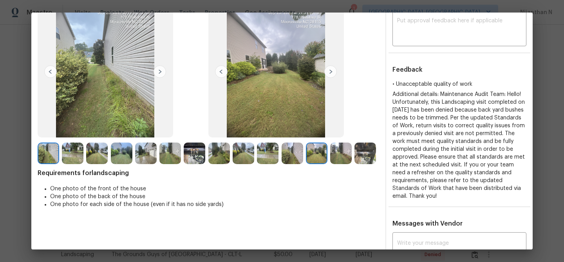
click at [288, 152] on img at bounding box center [292, 153] width 22 height 22
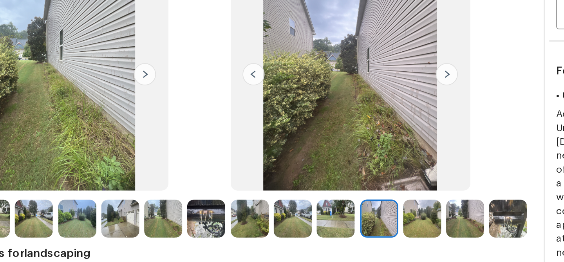
scroll to position [51, 0]
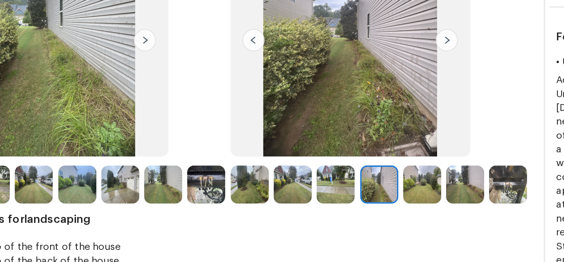
click at [322, 155] on img at bounding box center [317, 155] width 22 height 22
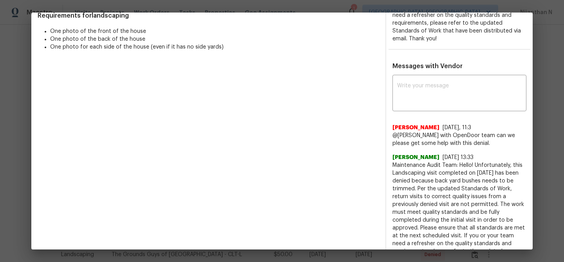
scroll to position [224, 0]
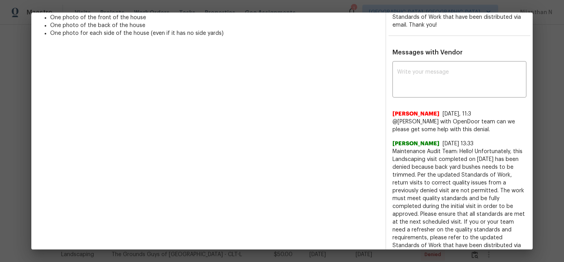
click at [402, 151] on span "Maintenance Audit Team: Hello! Unfortunately, this Landscaping visit completed …" at bounding box center [459, 203] width 134 height 110
drag, startPoint x: 402, startPoint y: 151, endPoint x: 465, endPoint y: 150, distance: 63.0
click at [465, 150] on span "Maintenance Audit Team: Hello! Unfortunately, this Landscaping visit completed …" at bounding box center [459, 203] width 134 height 110
copy span "Maintenance Audit Team: Hello!"
click at [464, 85] on textarea at bounding box center [459, 80] width 124 height 22
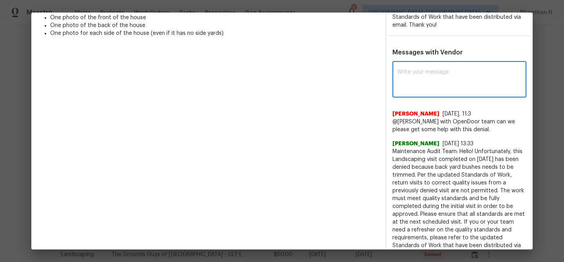
paste textarea "Maintenance Audit Team: Hello!"
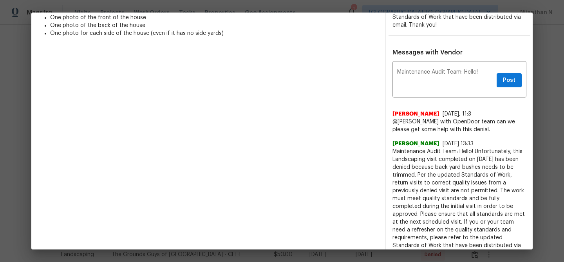
click at [451, 166] on span "Maintenance Audit Team: Hello! Unfortunately, this Landscaping visit completed …" at bounding box center [459, 203] width 134 height 110
drag, startPoint x: 451, startPoint y: 166, endPoint x: 475, endPoint y: 166, distance: 24.3
click at [475, 166] on span "Maintenance Audit Team: Hello! Unfortunately, this Landscaping visit completed …" at bounding box center [459, 203] width 134 height 110
copy span "back yard bushes"
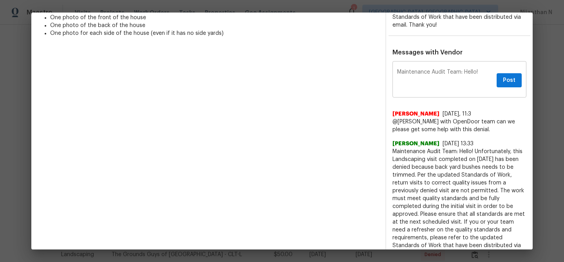
click at [485, 75] on textarea "Maintenance Audit Team: Hello!" at bounding box center [445, 80] width 96 height 22
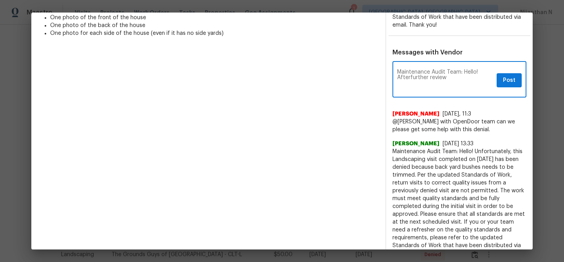
click at [410, 76] on textarea "Maintenance Audit Team: Hello! Afterfurther review" at bounding box center [445, 80] width 96 height 22
click at [436, 79] on textarea "Maintenance Audit Team: Hello! After further review" at bounding box center [445, 80] width 96 height 22
paste textarea "back yard bushes"
click at [457, 79] on textarea "Maintenance Audit Team: Hello! After further review the back yard bushes were o…" at bounding box center [445, 80] width 96 height 22
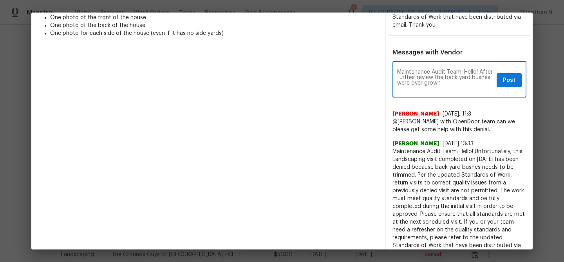
click at [459, 77] on textarea "Maintenance Audit Team: Hello! After further review the back yard bushes were o…" at bounding box center [445, 80] width 96 height 22
click at [424, 86] on textarea "Maintenance Audit Team: Hello! After further review the backyard bushes were ov…" at bounding box center [445, 80] width 96 height 22
click at [424, 82] on textarea "Maintenance Audit Team: Hello! After further review the backyard bushes were ov…" at bounding box center [445, 80] width 96 height 22
click at [447, 82] on textarea "Maintenance Audit Team: Hello! After further review the backyard bushes were ov…" at bounding box center [445, 80] width 96 height 22
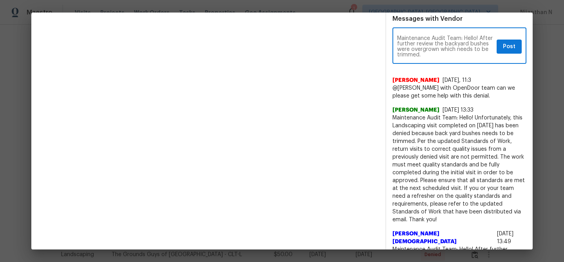
scroll to position [259, 0]
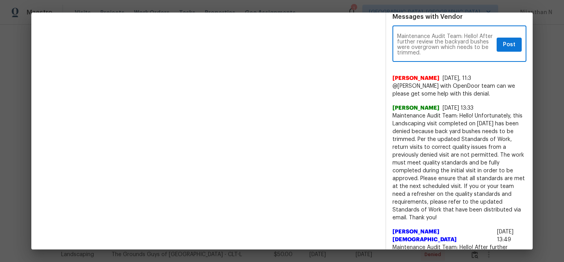
paste textarea "Per the updated Standards of Work, return visits to correct quality issues from…"
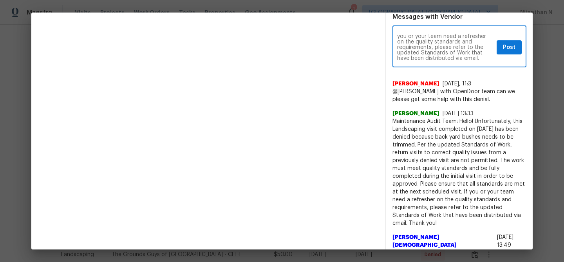
type textarea "Maintenance Audit Team: Hello! After further review the backyard bushes were ov…"
click at [513, 48] on span "Post" at bounding box center [508, 48] width 13 height 10
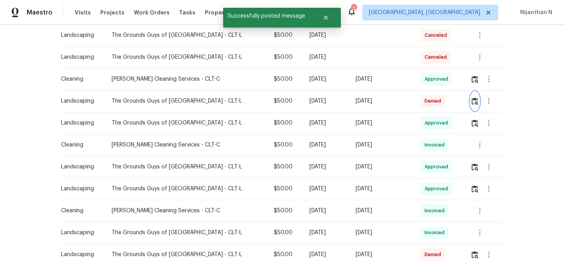
scroll to position [0, 0]
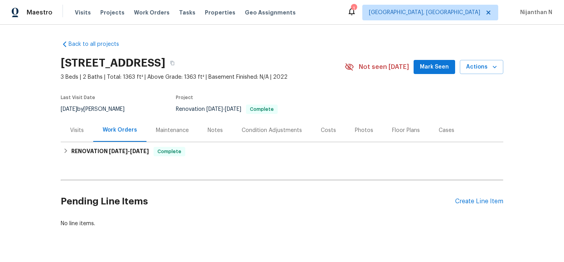
click at [168, 127] on div "Maintenance" at bounding box center [172, 130] width 33 height 8
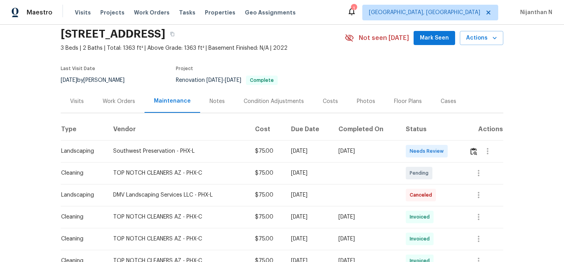
scroll to position [10, 0]
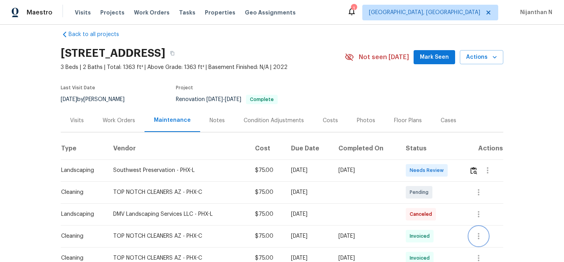
click at [481, 234] on icon "button" at bounding box center [478, 235] width 9 height 9
click at [483, 230] on li "View details" at bounding box center [498, 233] width 55 height 13
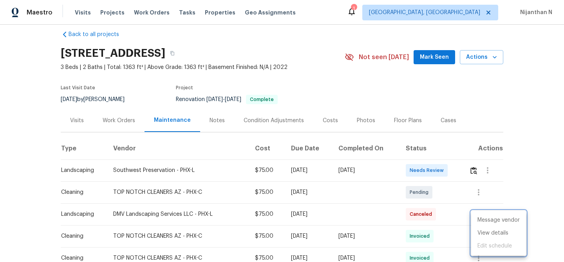
click at [378, 201] on div at bounding box center [282, 131] width 564 height 262
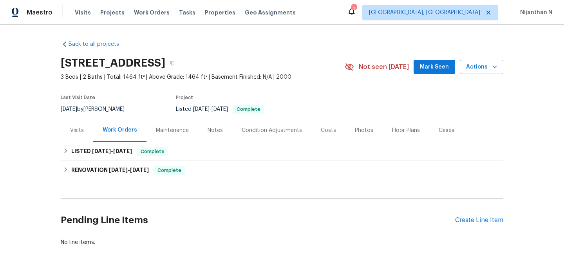
click at [176, 126] on div "Maintenance" at bounding box center [172, 130] width 33 height 8
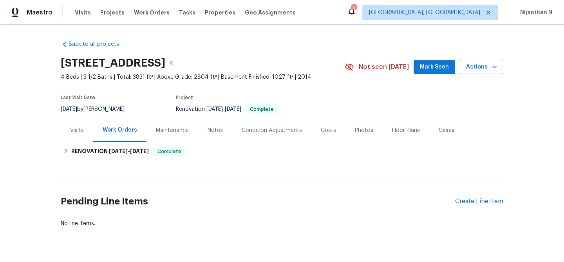
click at [162, 125] on div "Maintenance" at bounding box center [172, 130] width 52 height 23
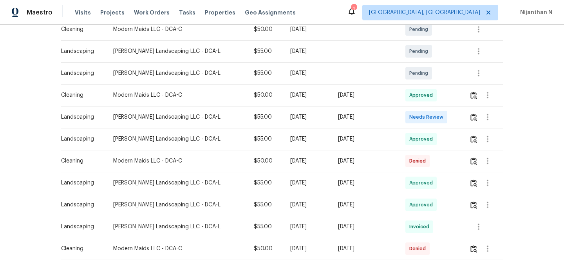
scroll to position [180, 0]
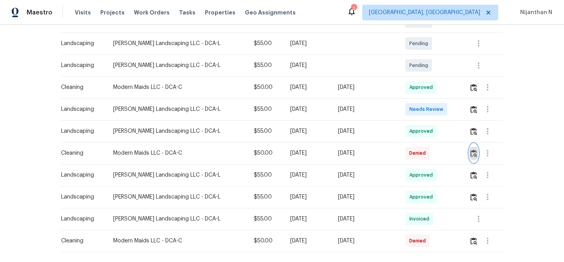
click at [469, 149] on button "button" at bounding box center [473, 153] width 9 height 19
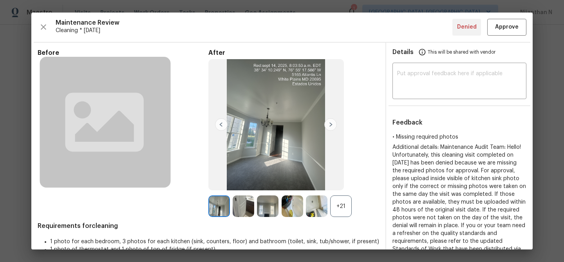
click at [346, 211] on div "+21" at bounding box center [341, 206] width 22 height 22
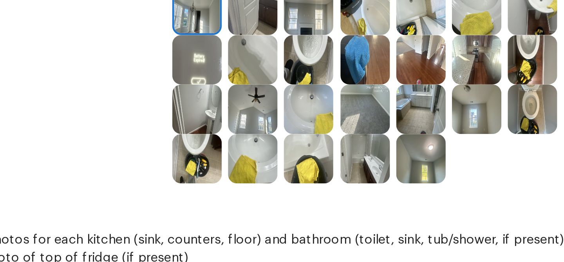
scroll to position [116, 0]
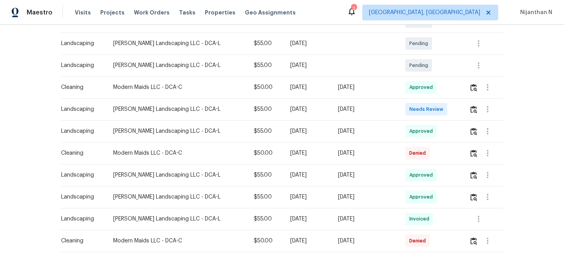
click at [439, 149] on td "Denied" at bounding box center [431, 153] width 64 height 22
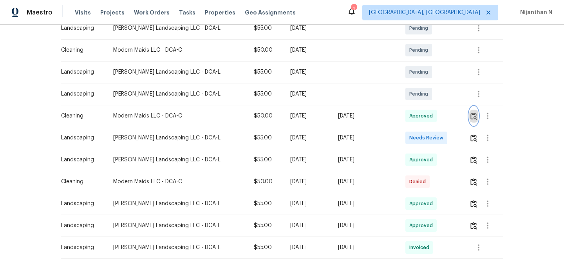
click at [471, 119] on img "button" at bounding box center [473, 115] width 7 height 7
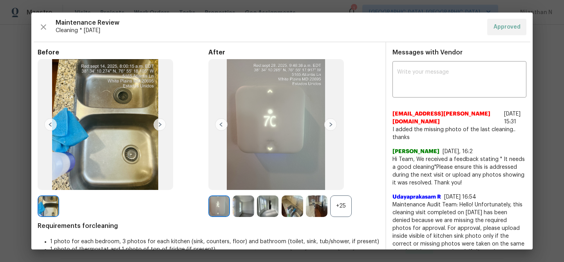
click at [344, 202] on div "+25" at bounding box center [341, 206] width 22 height 22
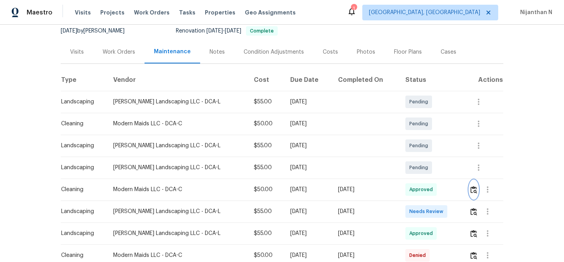
scroll to position [70, 0]
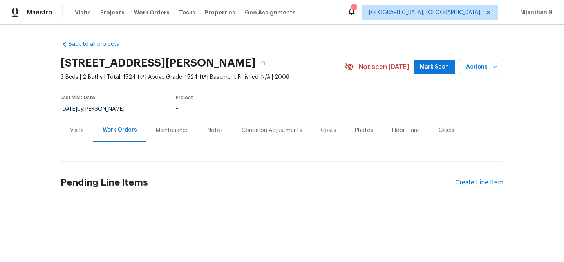
click at [151, 133] on div "Maintenance" at bounding box center [172, 130] width 52 height 23
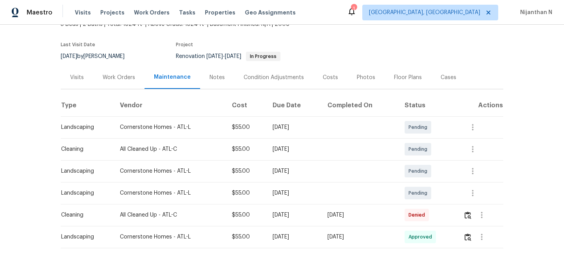
scroll to position [86, 0]
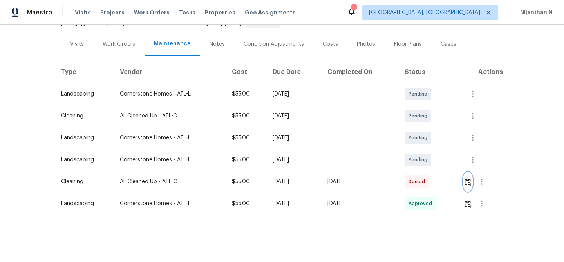
click at [466, 181] on img "button" at bounding box center [467, 181] width 7 height 7
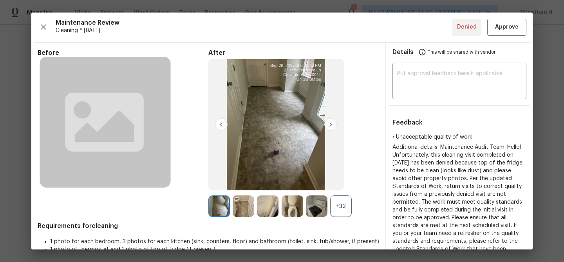
click at [338, 207] on div "+32" at bounding box center [341, 206] width 22 height 22
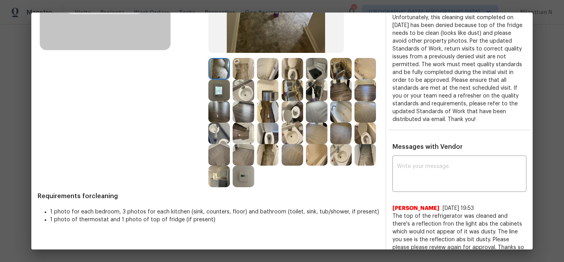
scroll to position [129, 0]
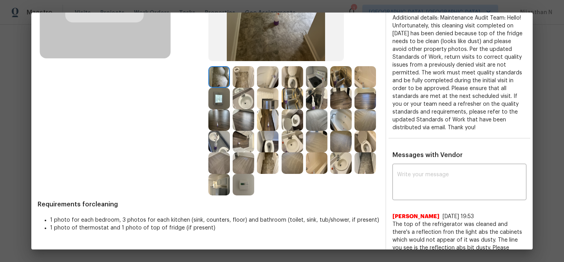
click at [272, 93] on img at bounding box center [268, 99] width 22 height 22
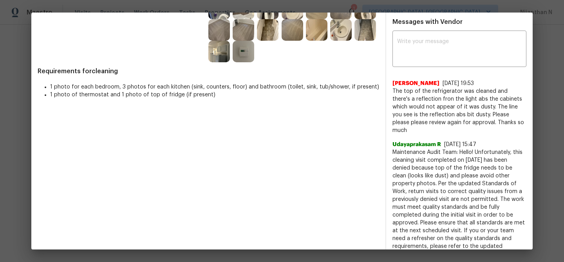
scroll to position [269, 0]
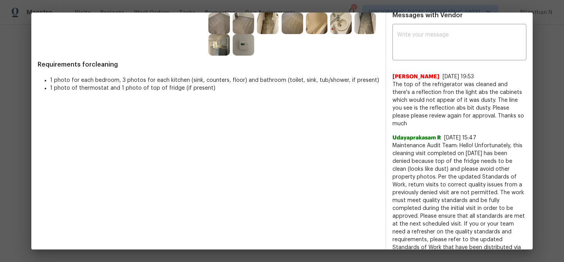
click at [403, 142] on span "Maintenance Audit Team: Hello! Unfortunately, this cleaning visit completed on …" at bounding box center [459, 200] width 134 height 117
drag, startPoint x: 403, startPoint y: 138, endPoint x: 468, endPoint y: 138, distance: 64.6
click at [468, 142] on span "Maintenance Audit Team: Hello! Unfortunately, this cleaning visit completed on …" at bounding box center [459, 200] width 134 height 117
copy span "Maintenance Audit Team: Hello!"
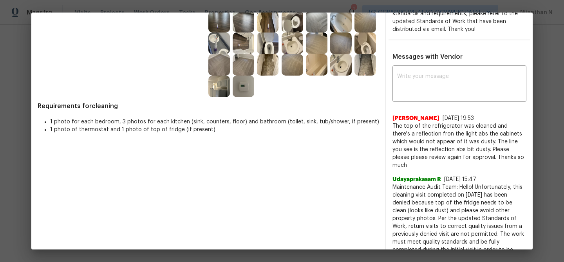
click at [443, 82] on textarea at bounding box center [459, 85] width 124 height 22
paste textarea "Maintenance Audit Team: Hello!"
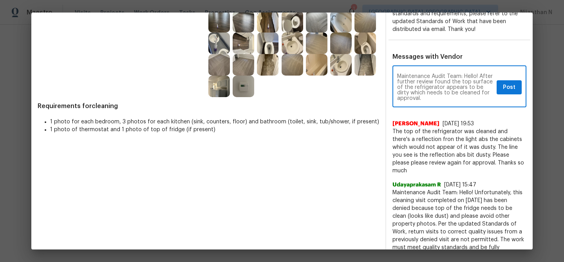
drag, startPoint x: 481, startPoint y: 76, endPoint x: 479, endPoint y: 105, distance: 29.0
click at [479, 105] on div "Maintenance Audit Team: Hello! After further review found the top surface of th…" at bounding box center [459, 87] width 134 height 40
paste textarea ", we found that the top surface of the refrigerator appears dirty and needs to …"
click at [482, 94] on textarea "Maintenance Audit Team: Hello! After further review, we found that the top surf…" at bounding box center [445, 87] width 96 height 27
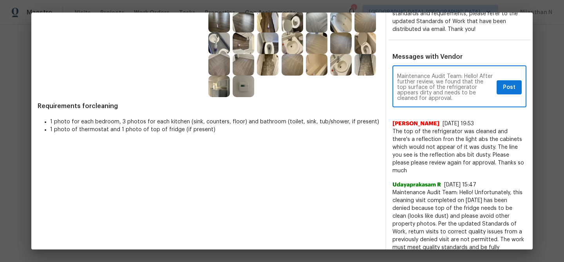
click at [438, 99] on textarea "Maintenance Audit Team: Hello! After further review, we found that the top surf…" at bounding box center [445, 87] width 96 height 27
paste textarea "Per the updated Standards of Work, return visits to correct quality issues from…"
type textarea "Maintenance Audit Team: Hello! After further review, we found that the top surf…"
click at [501, 91] on button "Post" at bounding box center [508, 87] width 25 height 14
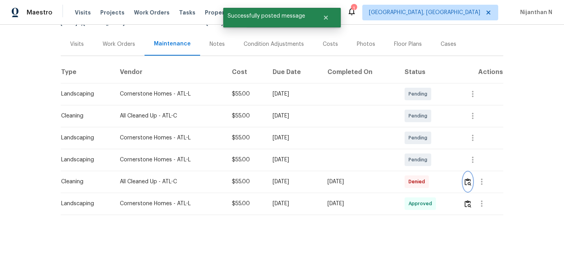
scroll to position [0, 0]
